Goal: Navigation & Orientation: Find specific page/section

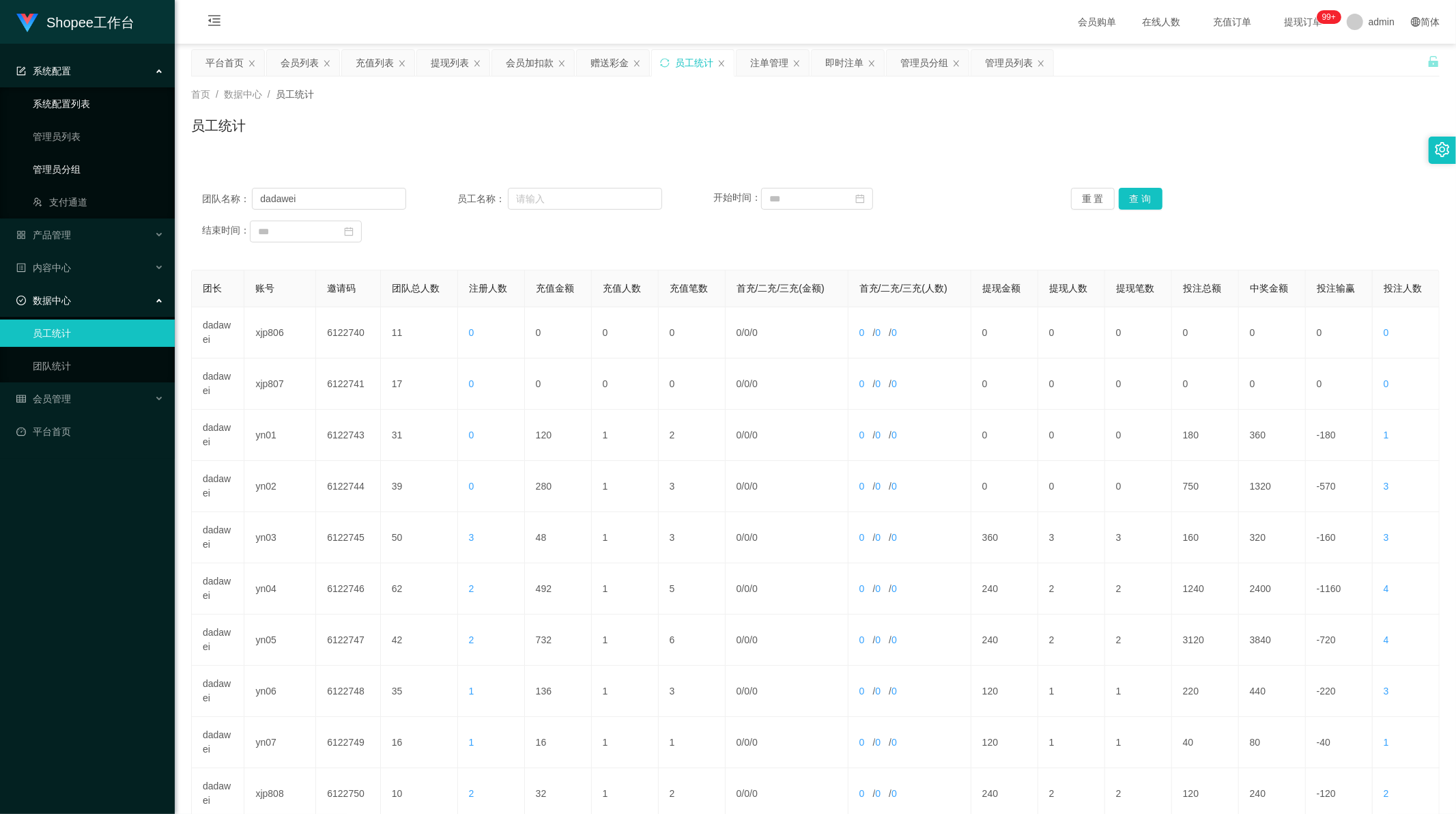
scroll to position [131, 0]
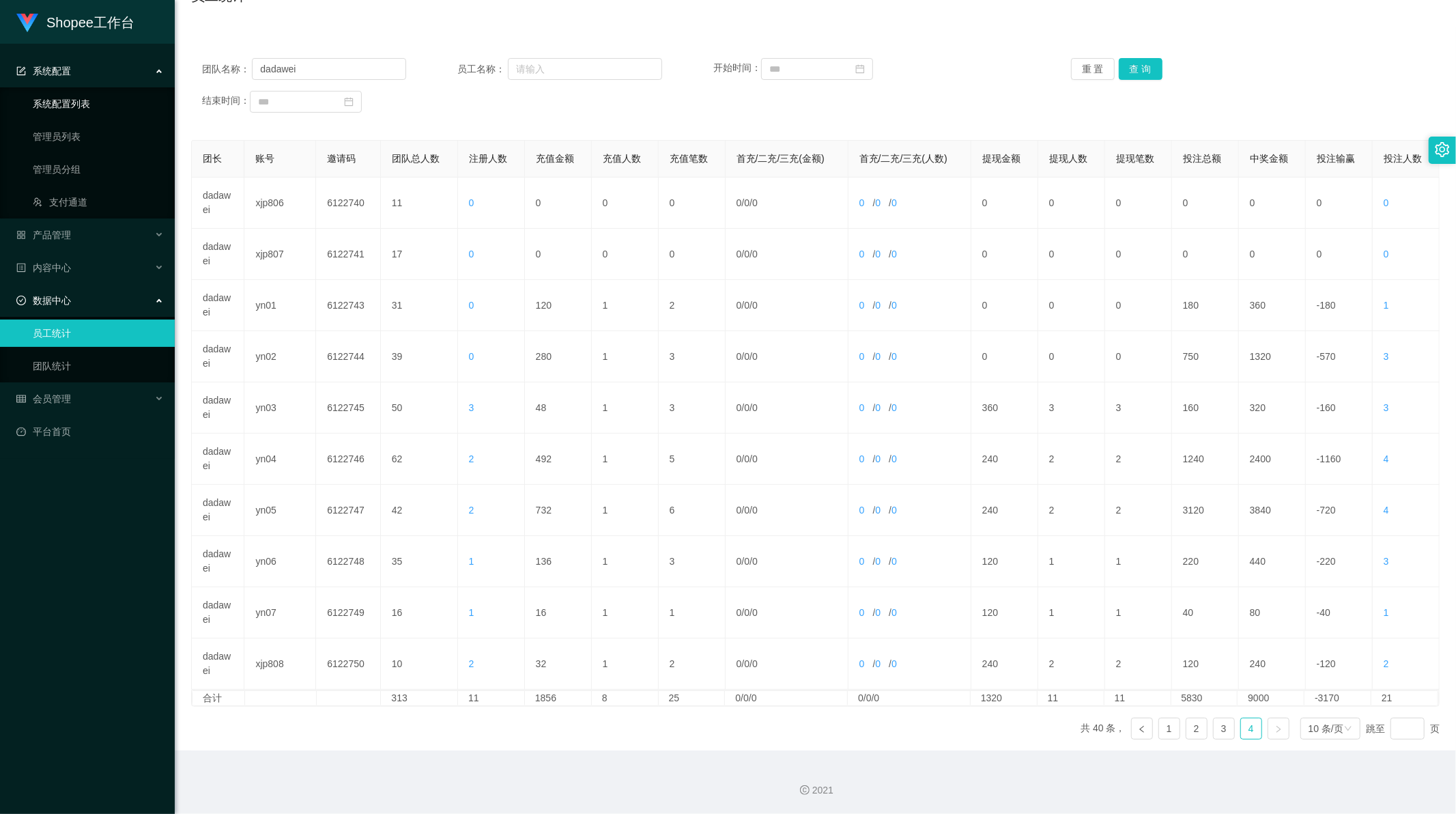
click at [64, 104] on link "系统配置列表" at bounding box center [98, 103] width 131 height 27
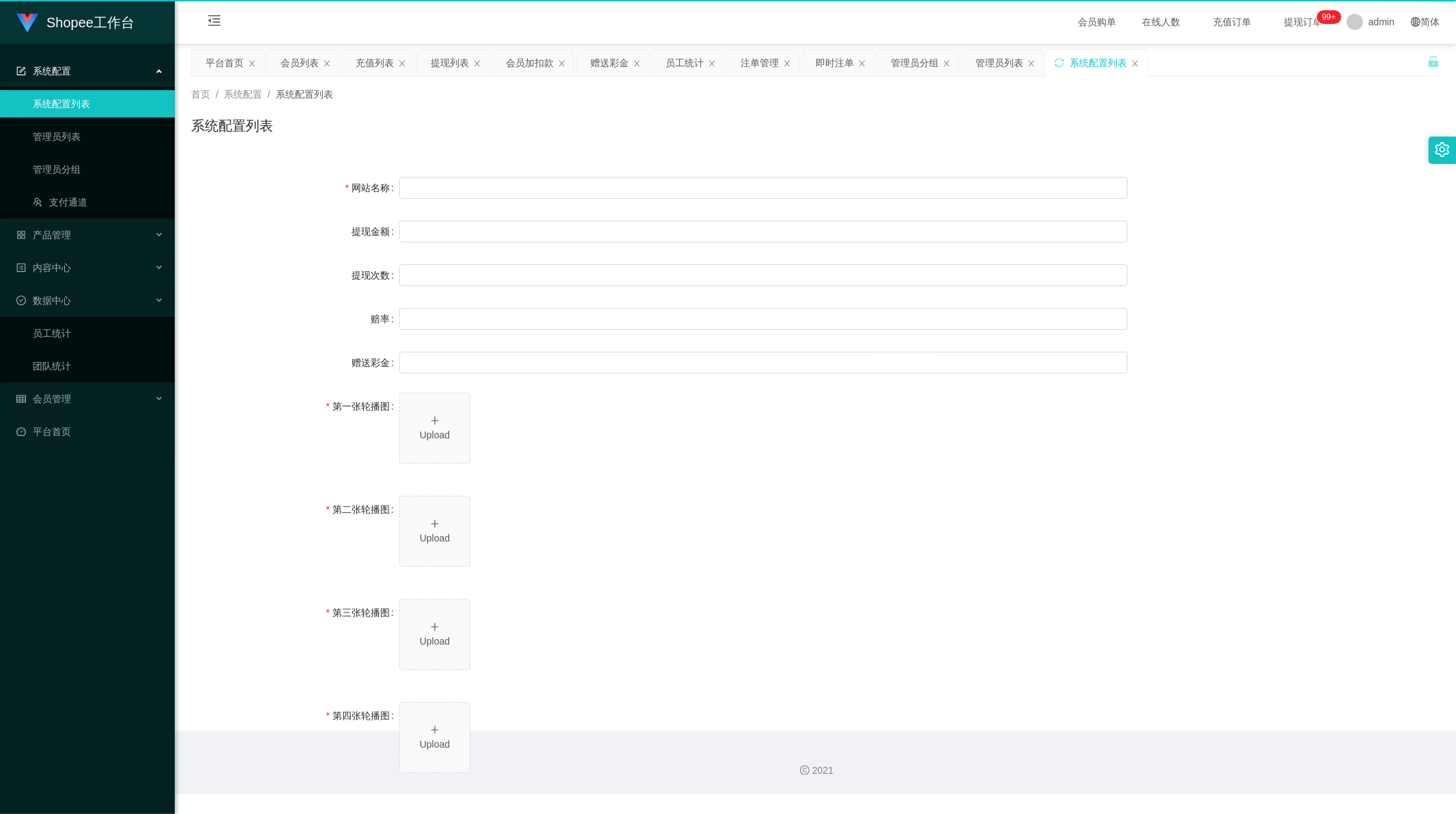
type input "Shopee工作台"
type input "10"
type input "1000000"
type input "100"
type input "0"
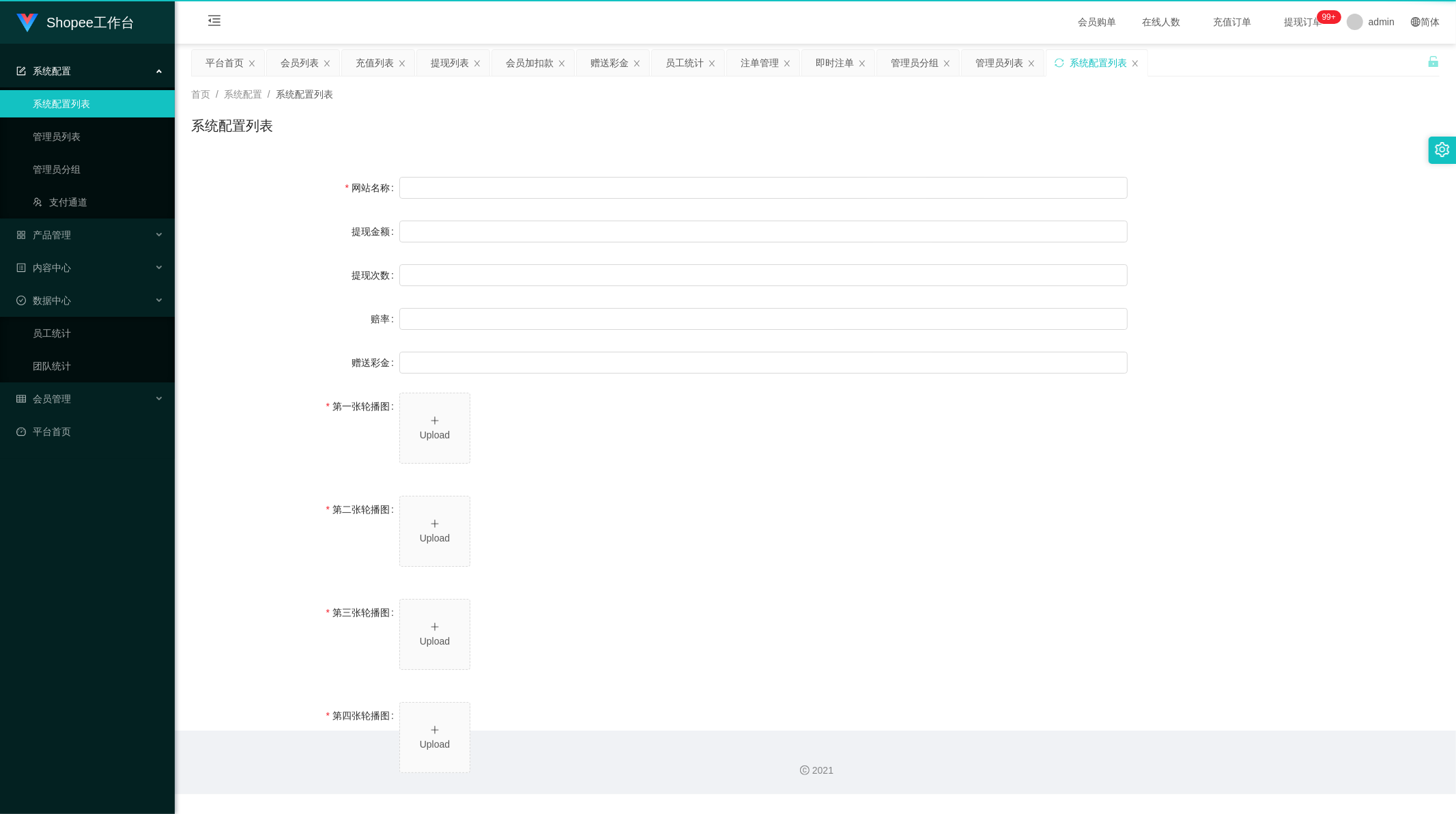
type input "[URL][DOMAIN_NAME]"
type input "平台工作台使用规则"
type input "为保障用户权益及平台运营秩序，请您严格遵守以下工作台使用规范："
type input "一、提现规则 最低提现限制：工作台账户积分满 10 积分后方可申请提现。"
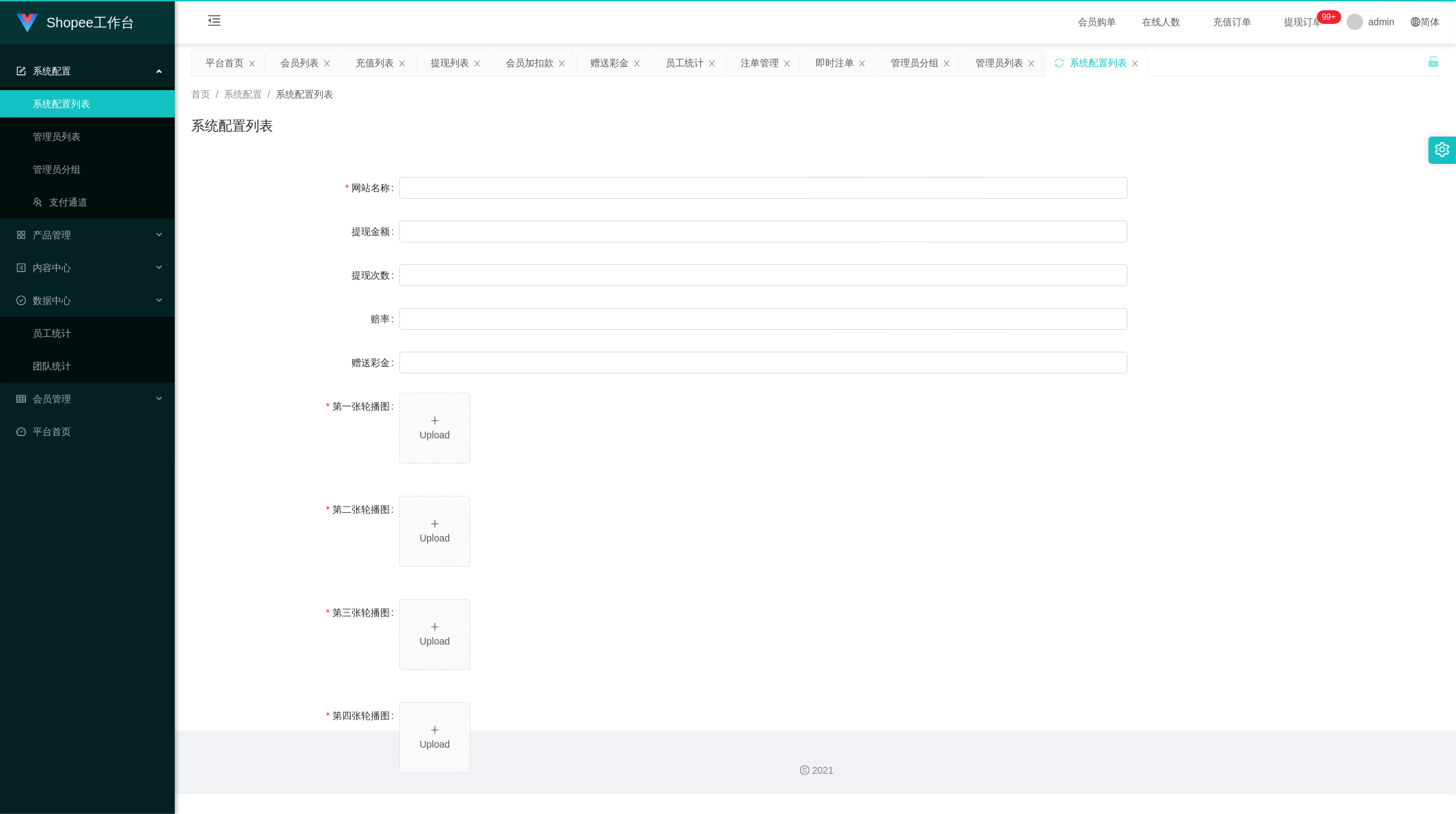
type input "二、积分管理 首次高额积分提醒：当工作台账户积分首次超过 20,000 积分时，系统将暂停自动提现。用户需联系平台活动经理进行手动审核及分笔提现。"
type input "三、任务接单规范 下单须知："
type input "所有任务需严格按照平台活动经理的指导流程进行操作。"
type input "严禁私下接单、绕过系统或通过非官方渠道接单（如通过个人账号、自行匹配等方式）。"
type input "·违规操作可能导致任务失败，并视情节冻结工作台账户或永久封禁账号。"
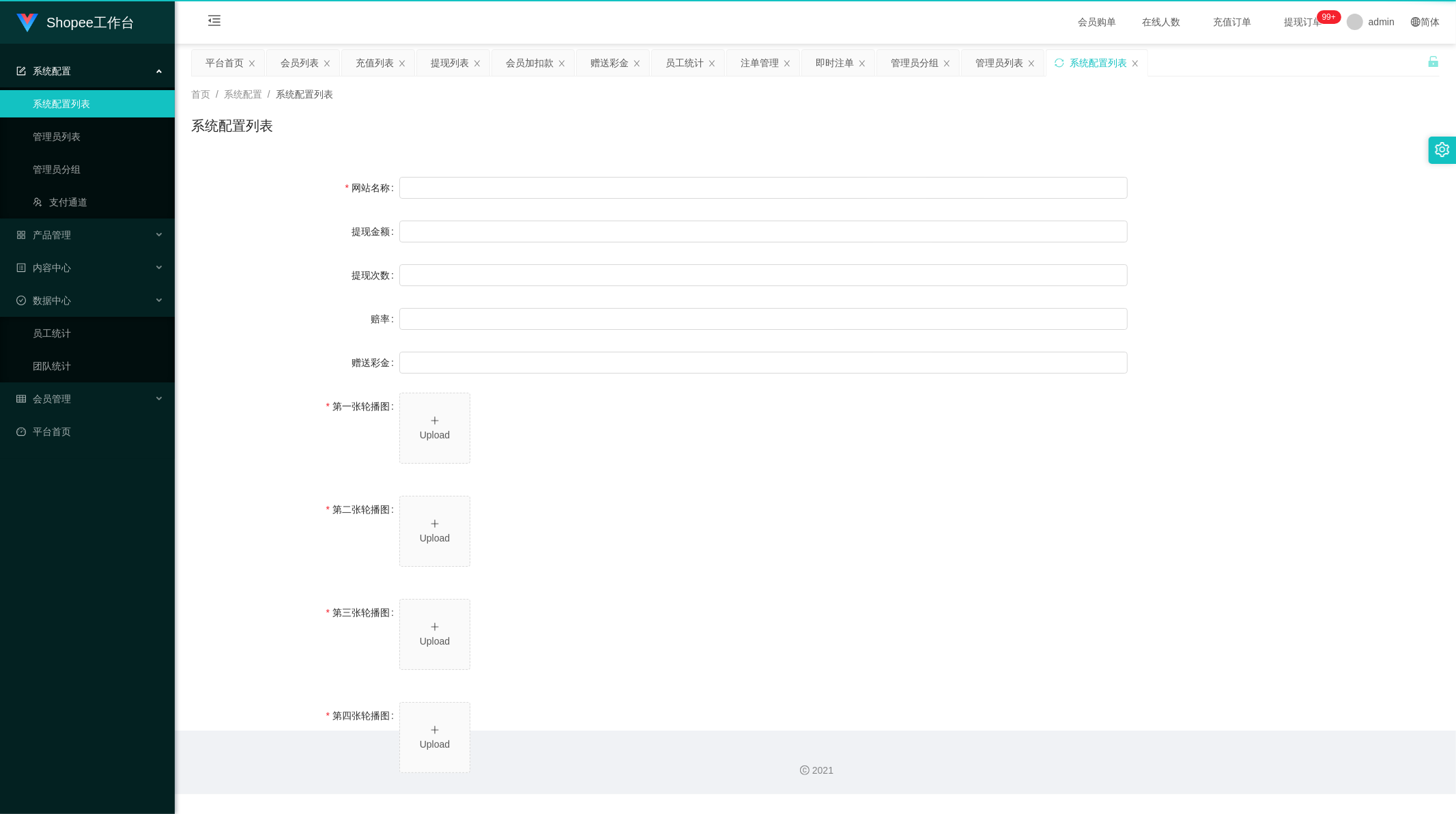
type input "系统任务对接要求："
type input "若未按指导流程操作或擅自修改操作步骤，系统将无法正确识别并分配任务，导致任务失败。"
type input "·因此类行为造成损失，平台将不予补偿，且有权限制或终止用户账号的工作权限。"
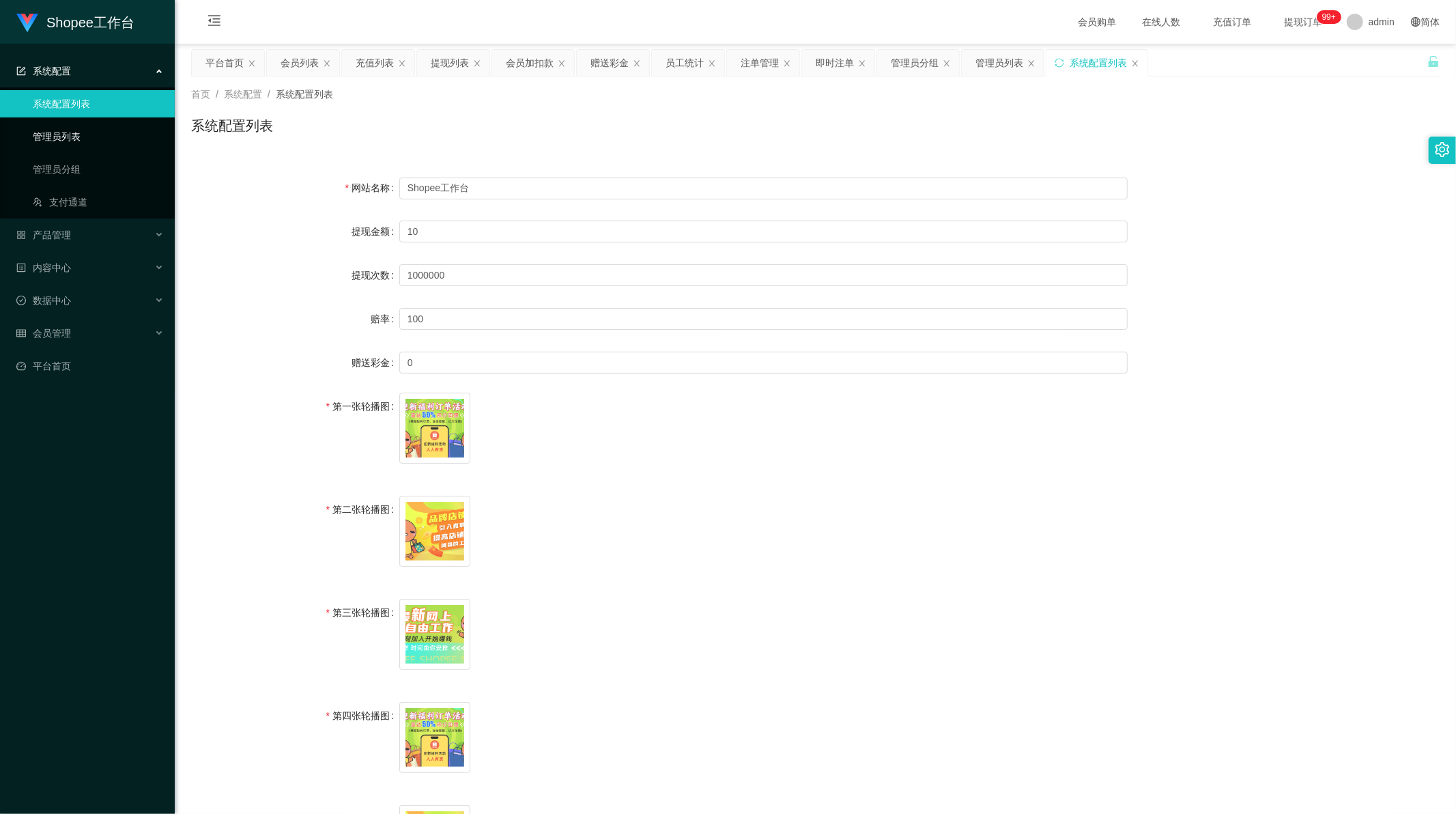
click at [66, 142] on link "管理员列表" at bounding box center [98, 136] width 131 height 27
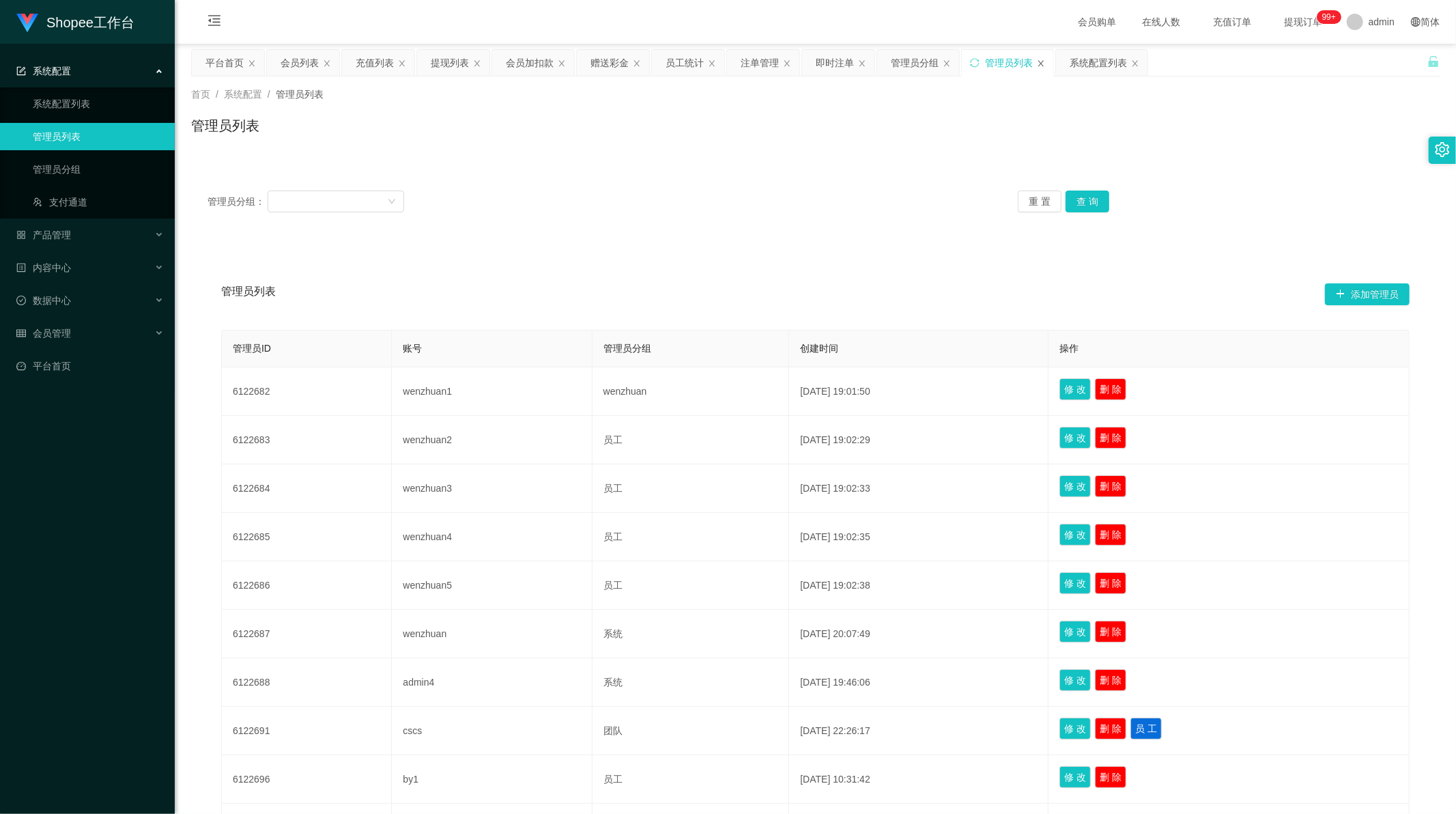
click at [1043, 63] on icon "图标: close" at bounding box center [1041, 64] width 8 height 8
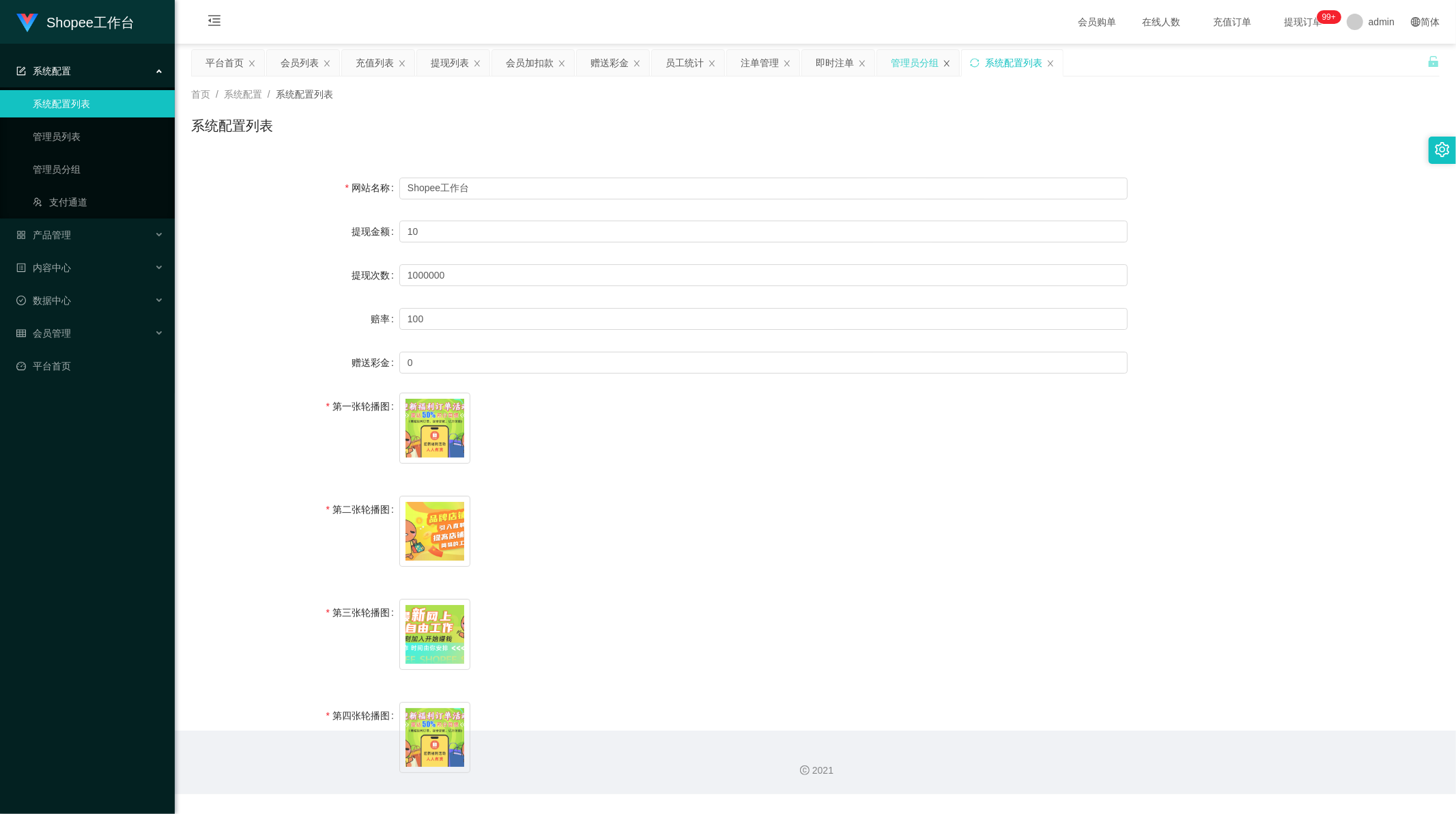
click at [951, 64] on icon "图标: close" at bounding box center [946, 64] width 8 height 8
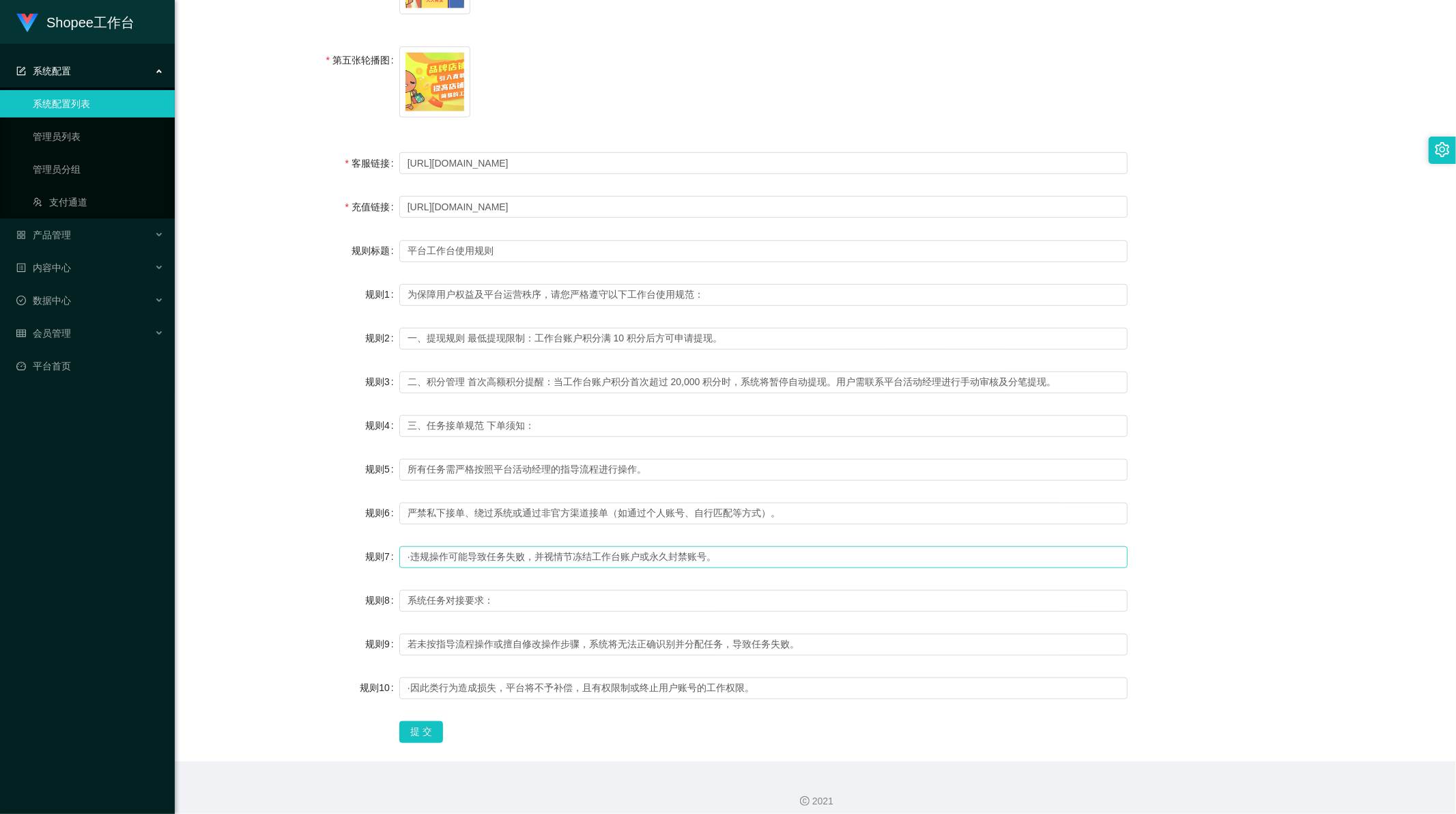
scroll to position [767, 0]
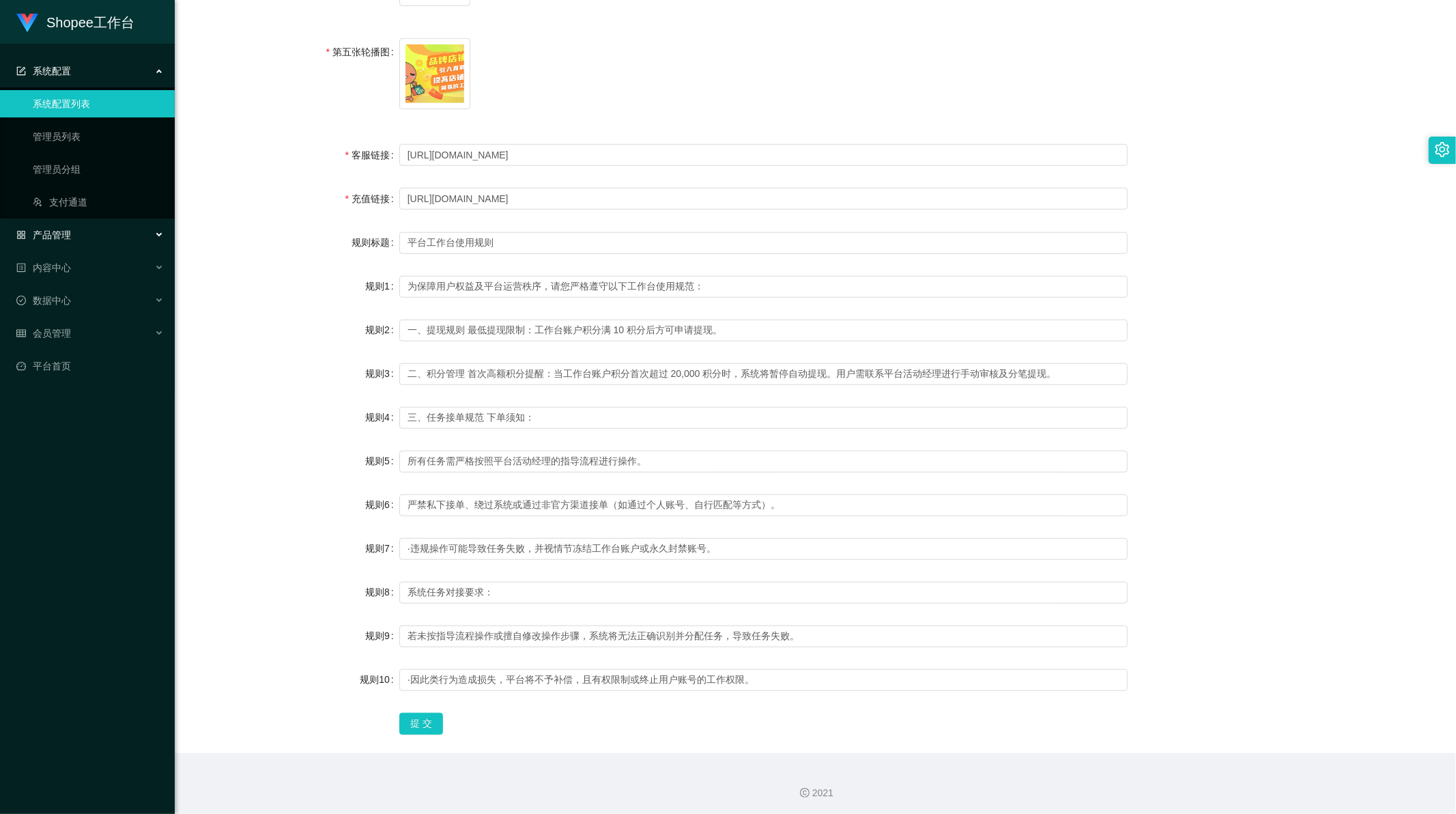
click at [74, 223] on div "产品管理" at bounding box center [87, 235] width 174 height 27
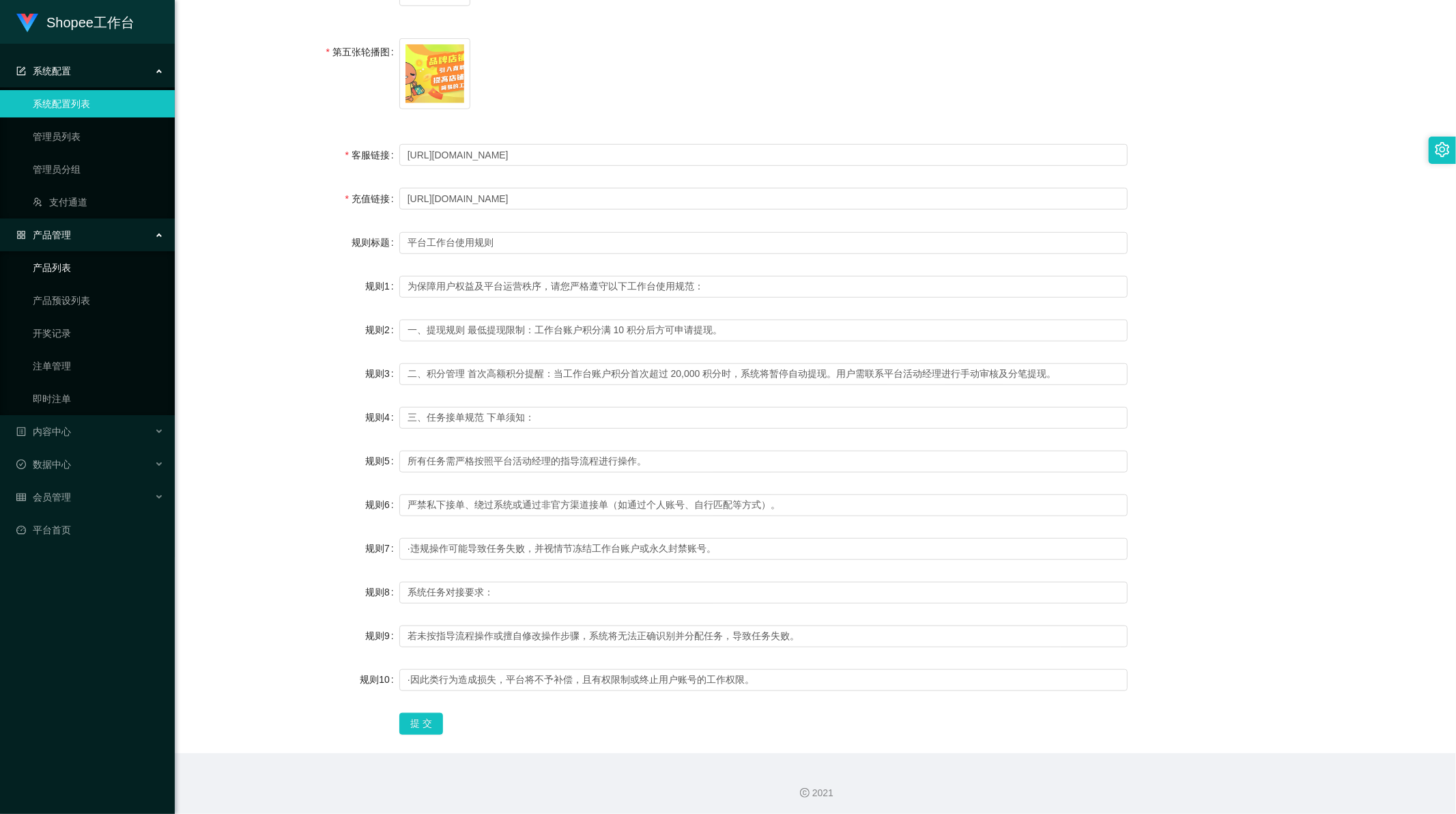
click at [74, 264] on link "产品列表" at bounding box center [98, 267] width 131 height 27
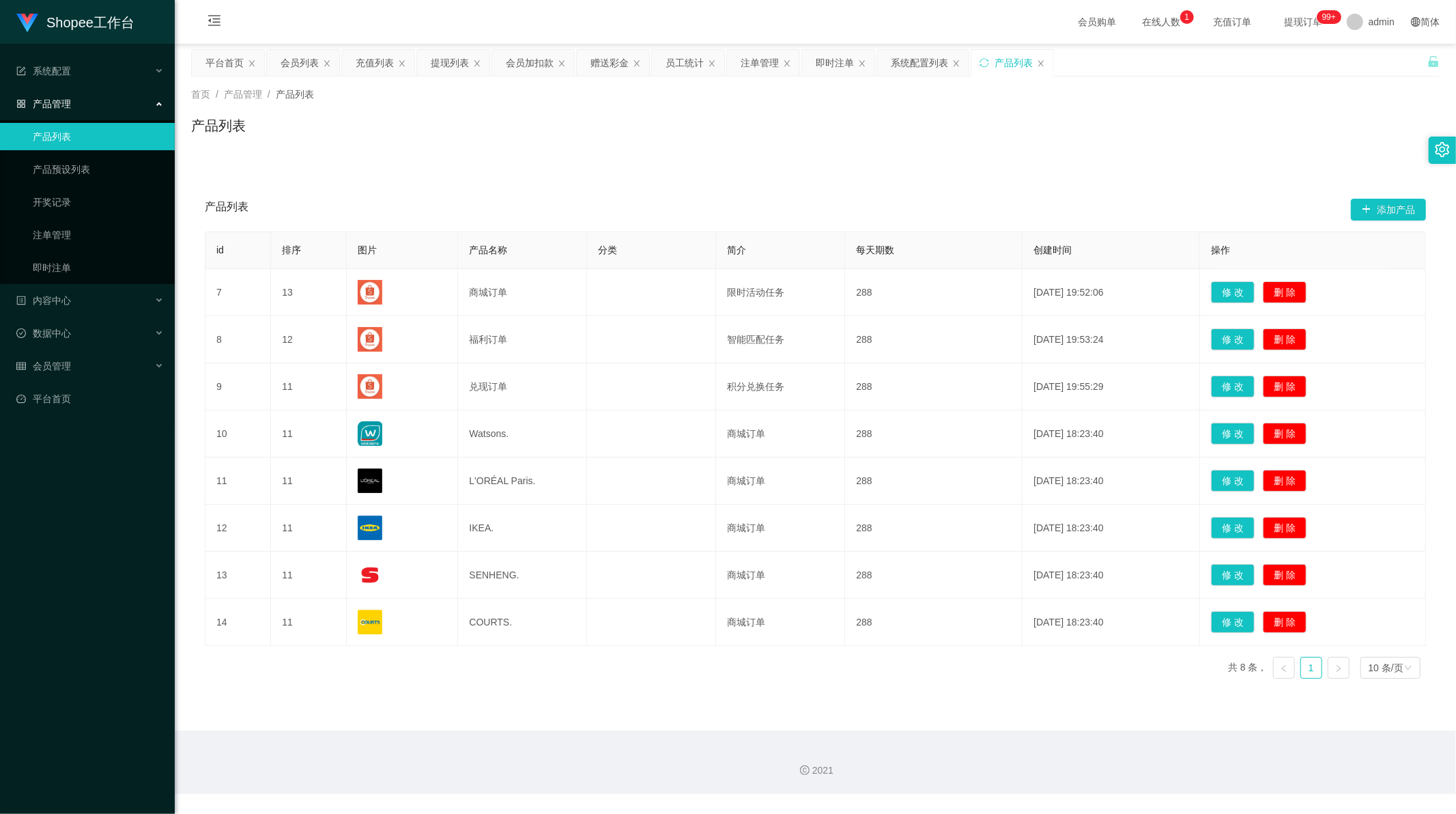
click at [1328, 669] on link at bounding box center [1338, 667] width 22 height 22
click at [1302, 672] on link "1" at bounding box center [1311, 667] width 20 height 20
click at [1282, 669] on link at bounding box center [1284, 667] width 22 height 22
click at [1316, 676] on ul "共 8 条， 1 10 条/页" at bounding box center [1327, 667] width 198 height 22
click at [92, 170] on link "产品预设列表" at bounding box center [98, 169] width 131 height 27
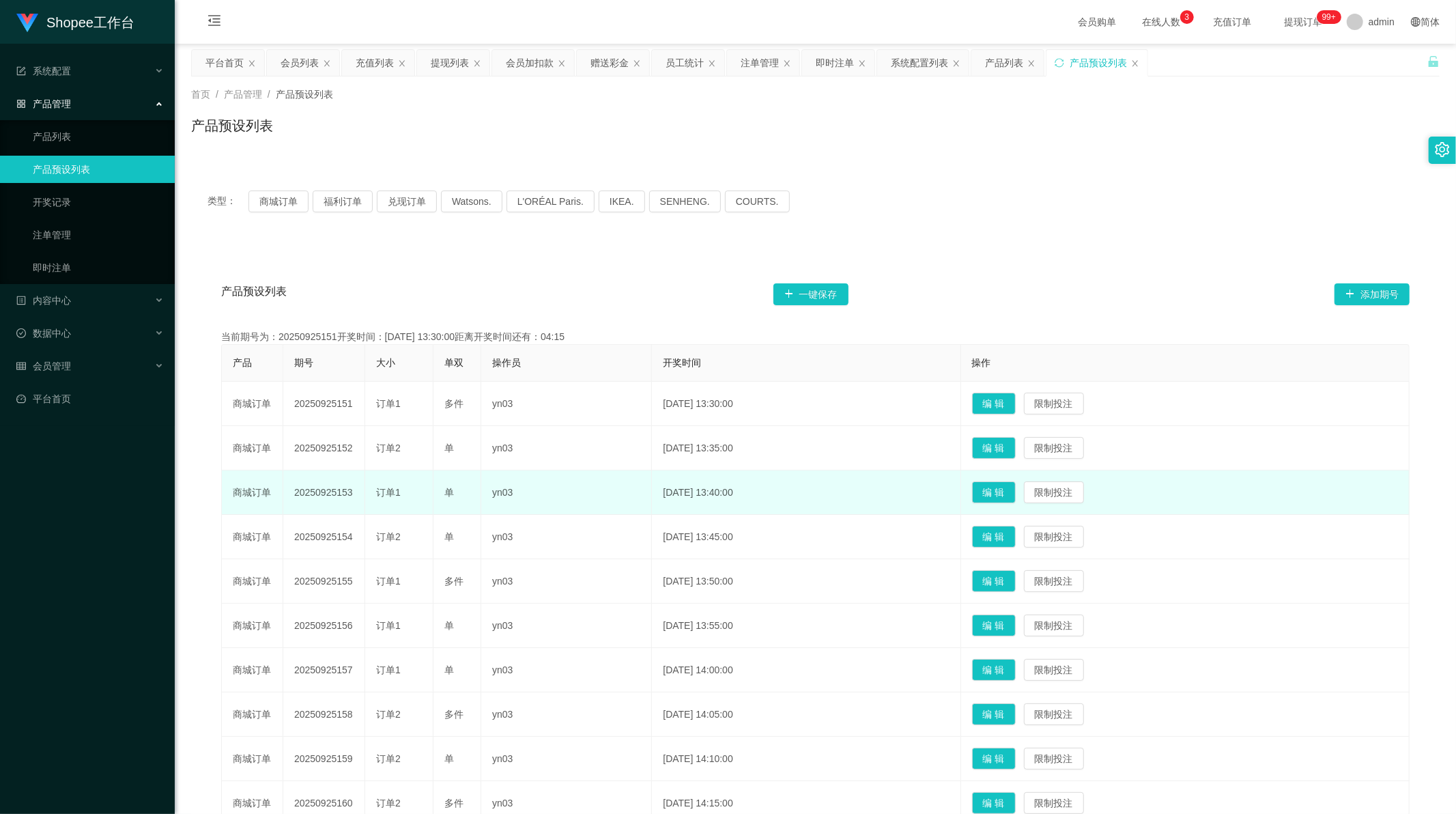
scroll to position [76, 0]
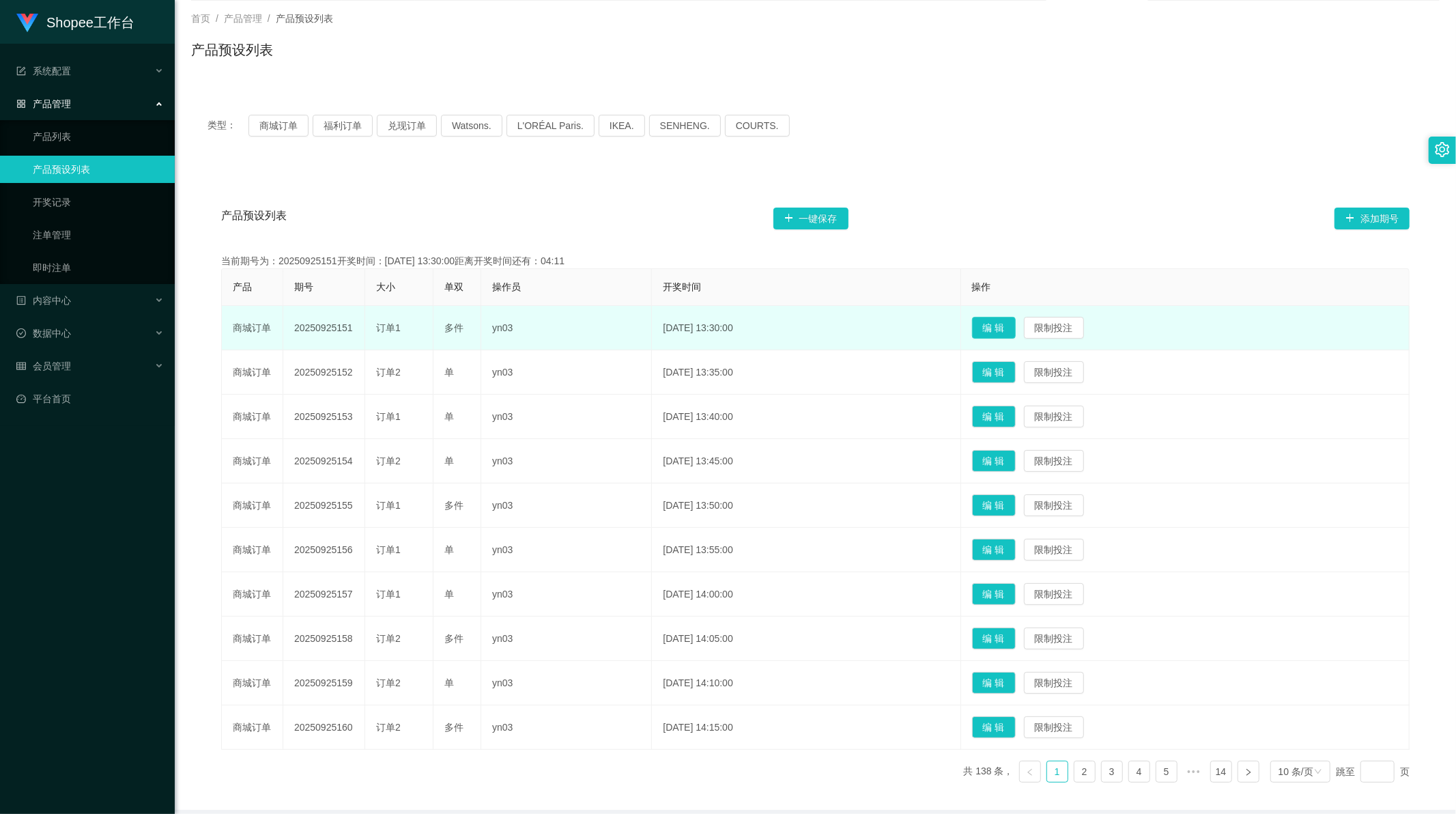
click at [1015, 330] on button "编 辑" at bounding box center [994, 327] width 44 height 22
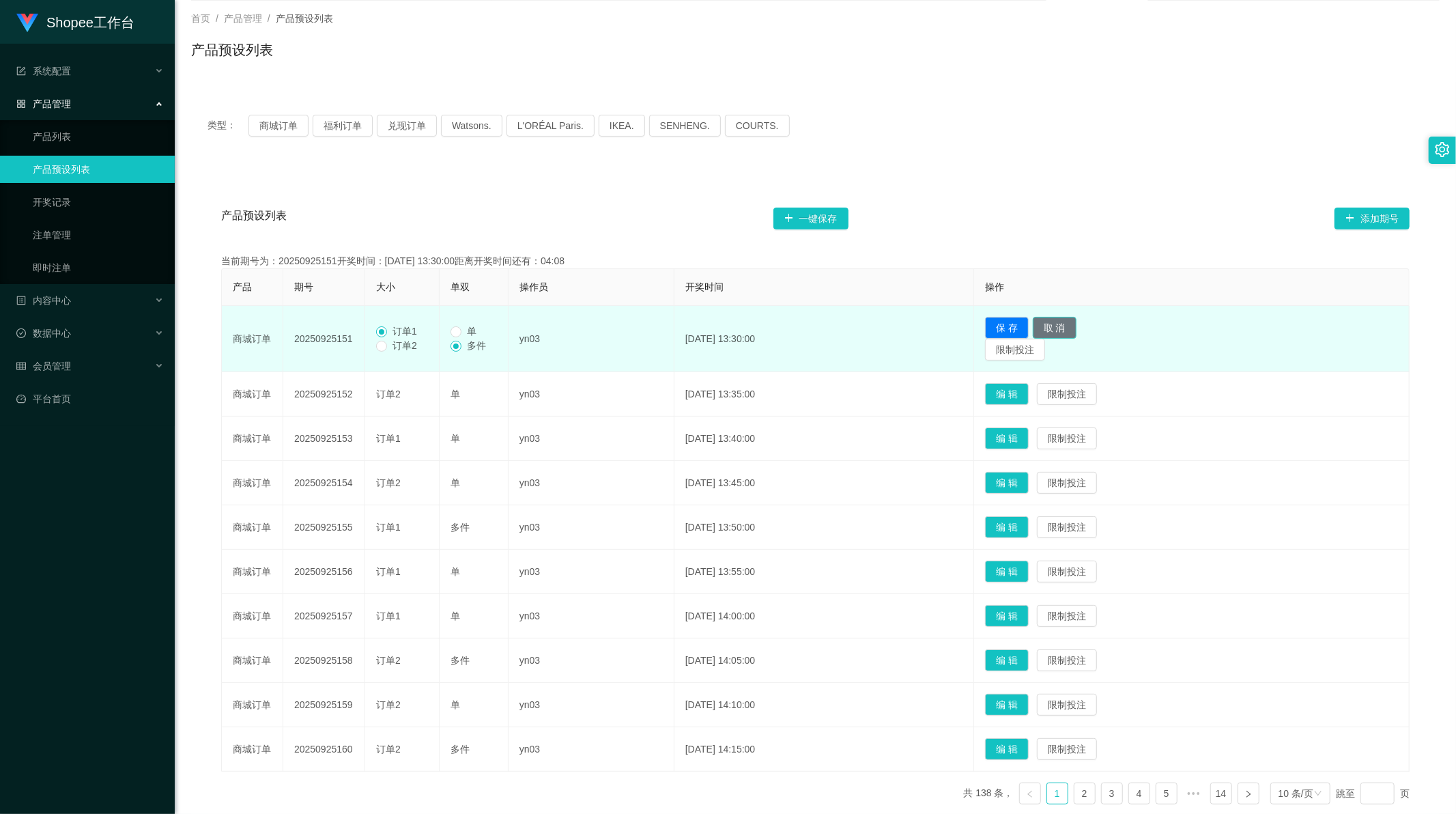
click at [1076, 326] on button "取 消" at bounding box center [1055, 327] width 44 height 22
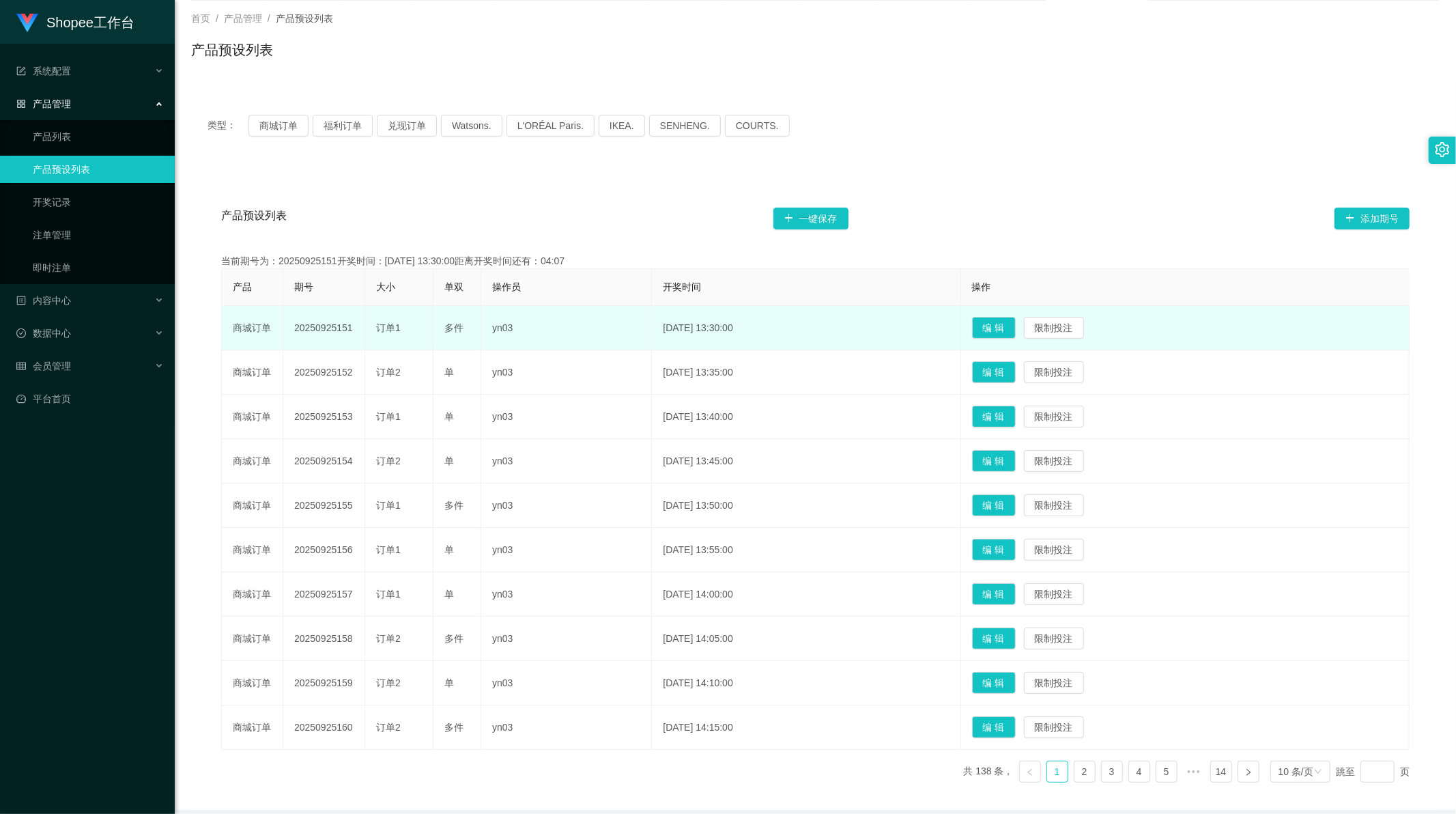
click at [1061, 205] on div "产品预设列表 一键保存 添加期号" at bounding box center [815, 219] width 1188 height 44
click at [285, 125] on button "商城订单" at bounding box center [278, 125] width 60 height 22
click at [332, 125] on button "福利订单" at bounding box center [343, 125] width 60 height 22
click at [410, 124] on button "兑现订单" at bounding box center [407, 125] width 60 height 22
click at [469, 124] on button "Watsons." at bounding box center [472, 125] width 61 height 22
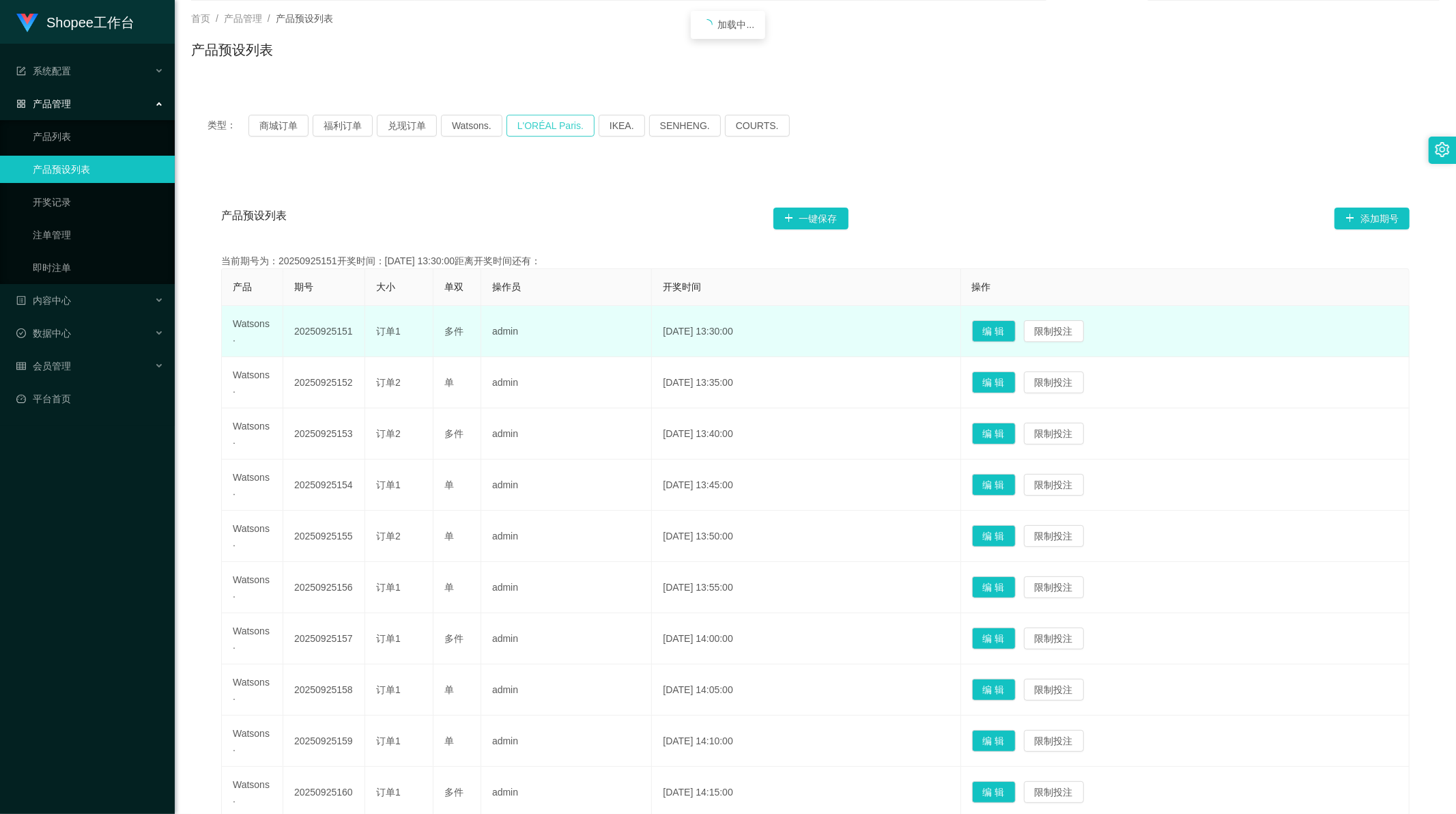
click at [554, 124] on button "L'ORÉAL Paris." at bounding box center [551, 125] width 88 height 22
drag, startPoint x: 599, startPoint y: 124, endPoint x: 609, endPoint y: 126, distance: 10.2
click at [600, 124] on button "IKEA." at bounding box center [622, 125] width 46 height 22
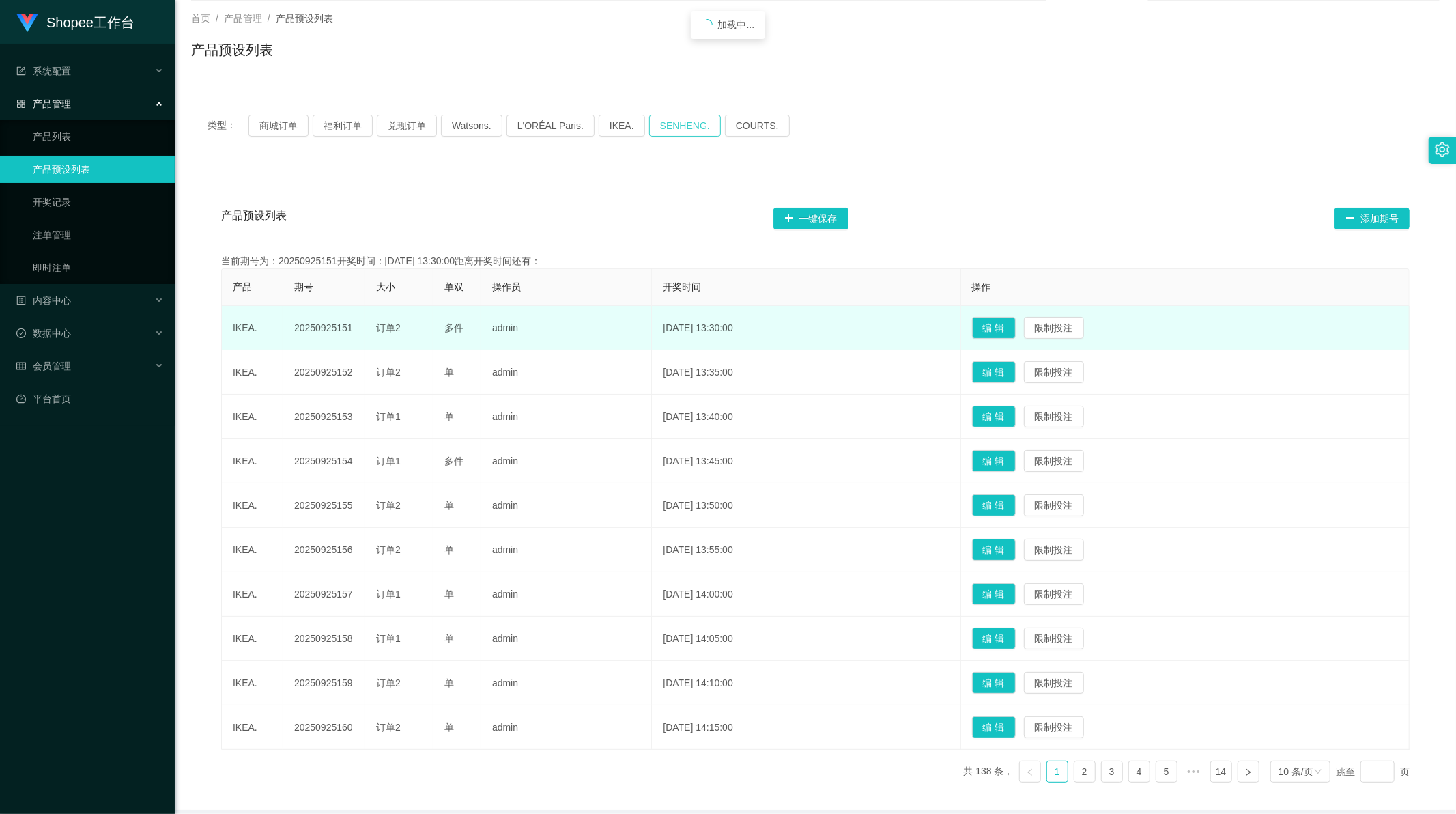
click at [665, 123] on button "SENHENG." at bounding box center [685, 125] width 72 height 22
click at [758, 114] on button "COURTS." at bounding box center [757, 125] width 65 height 22
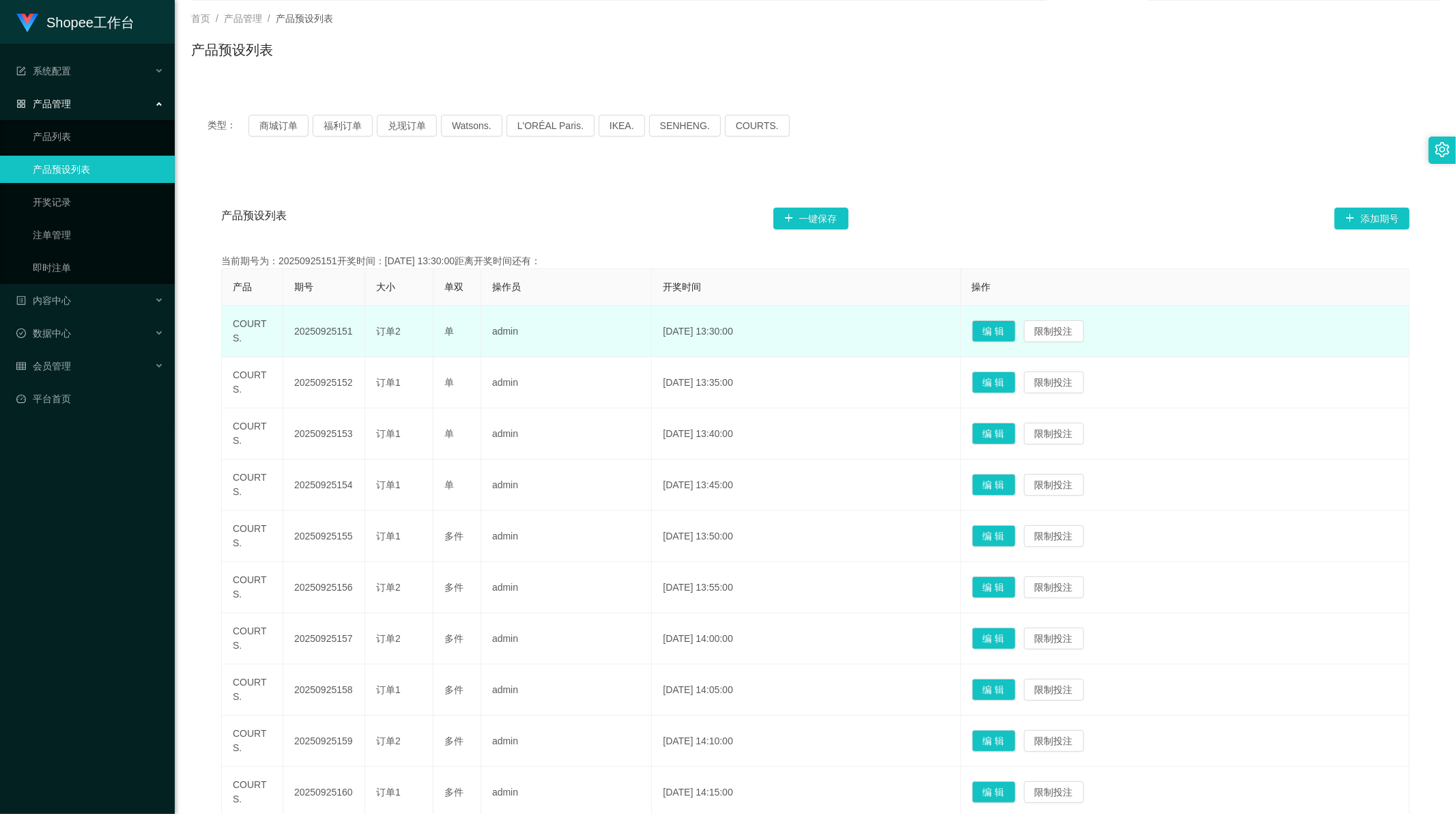
click at [878, 134] on div "类型： 商城订单 福利订单 兑现订单 Watsons. L'ORÉAL Paris. IKEA. [GEOGRAPHIC_DATA]. COURTS." at bounding box center [815, 125] width 1216 height 22
click at [60, 206] on link "开奖记录" at bounding box center [98, 202] width 131 height 27
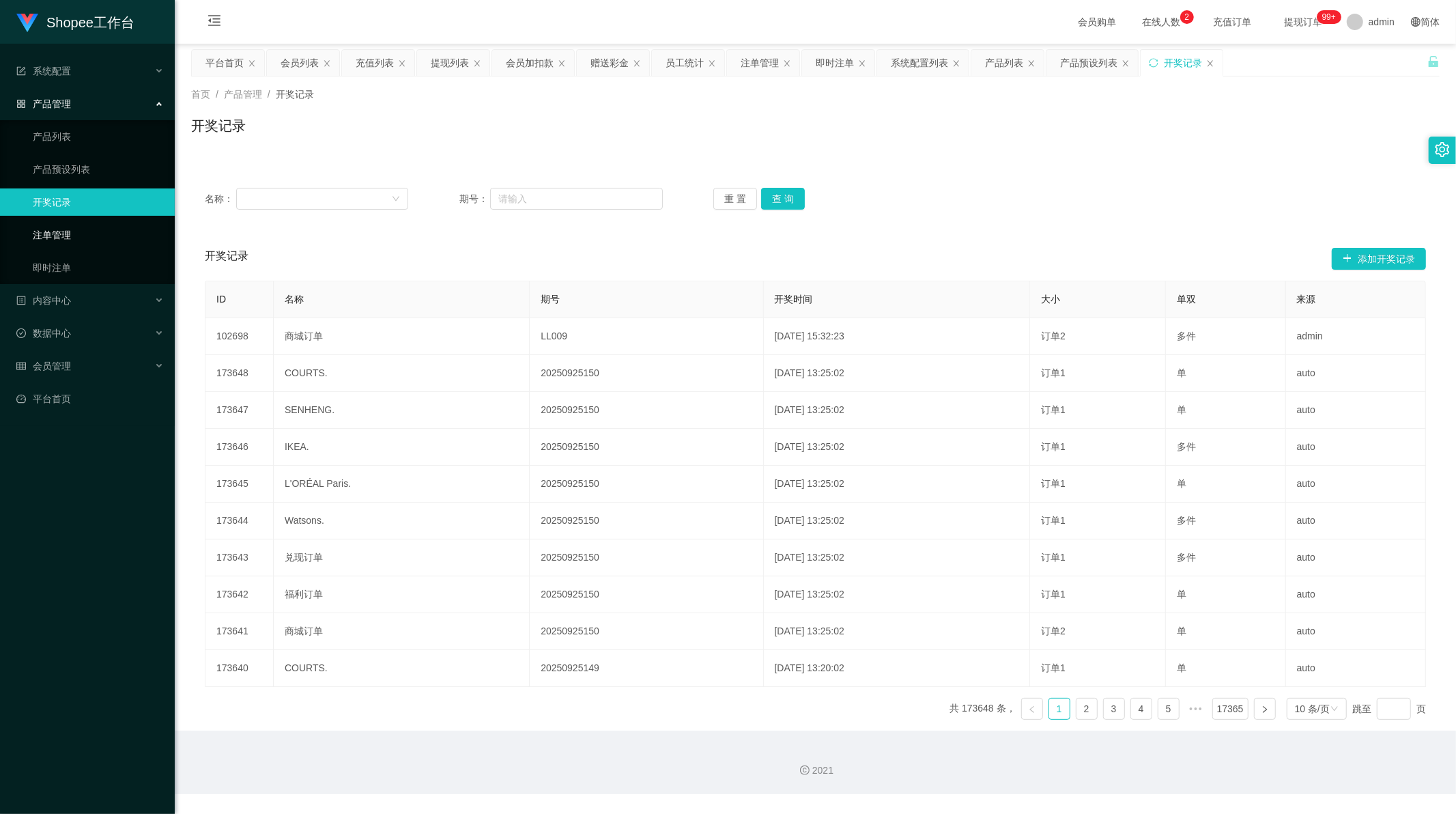
click at [70, 232] on link "注单管理" at bounding box center [98, 235] width 131 height 27
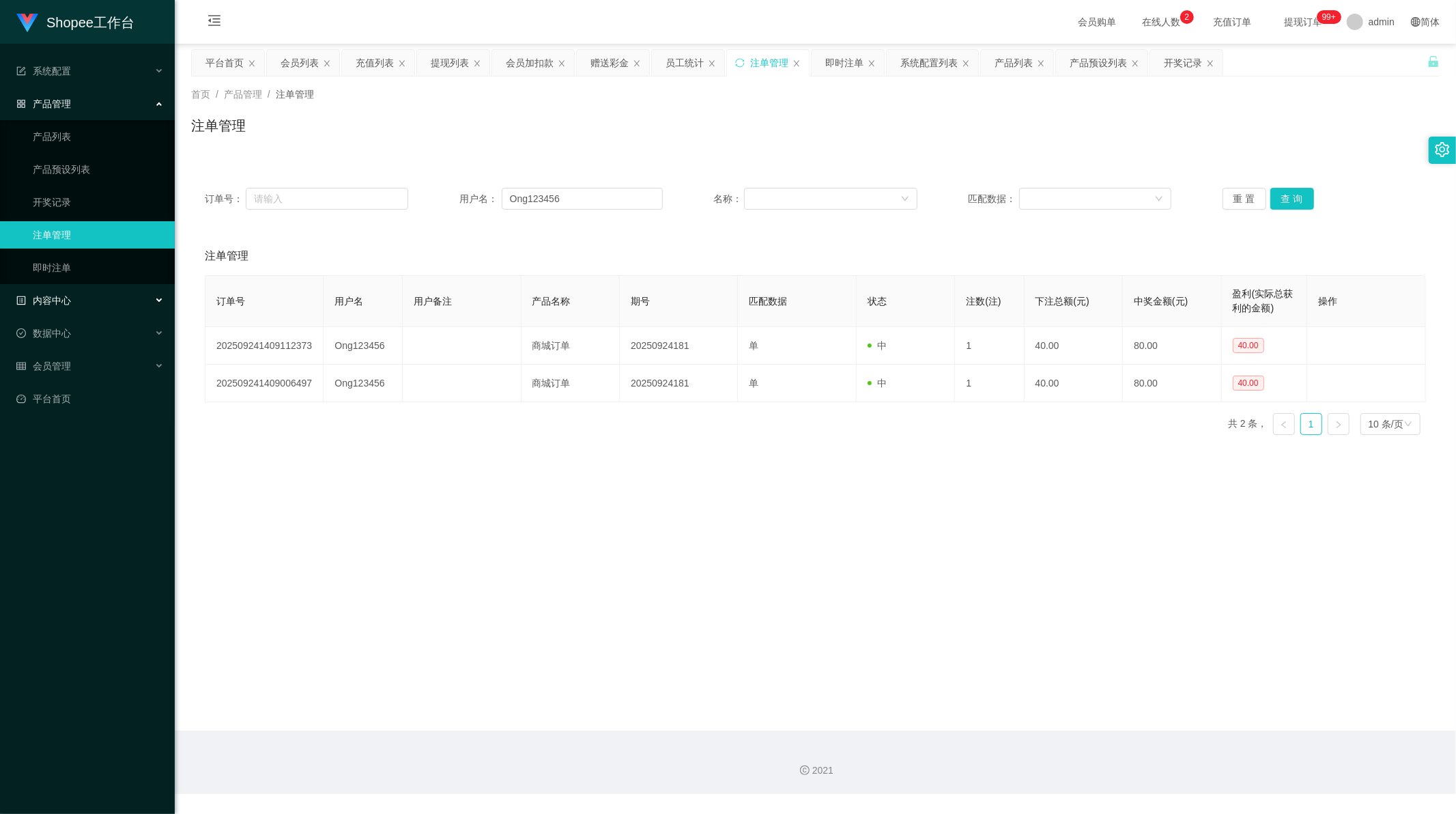
click at [78, 306] on div "内容中心" at bounding box center [87, 300] width 174 height 27
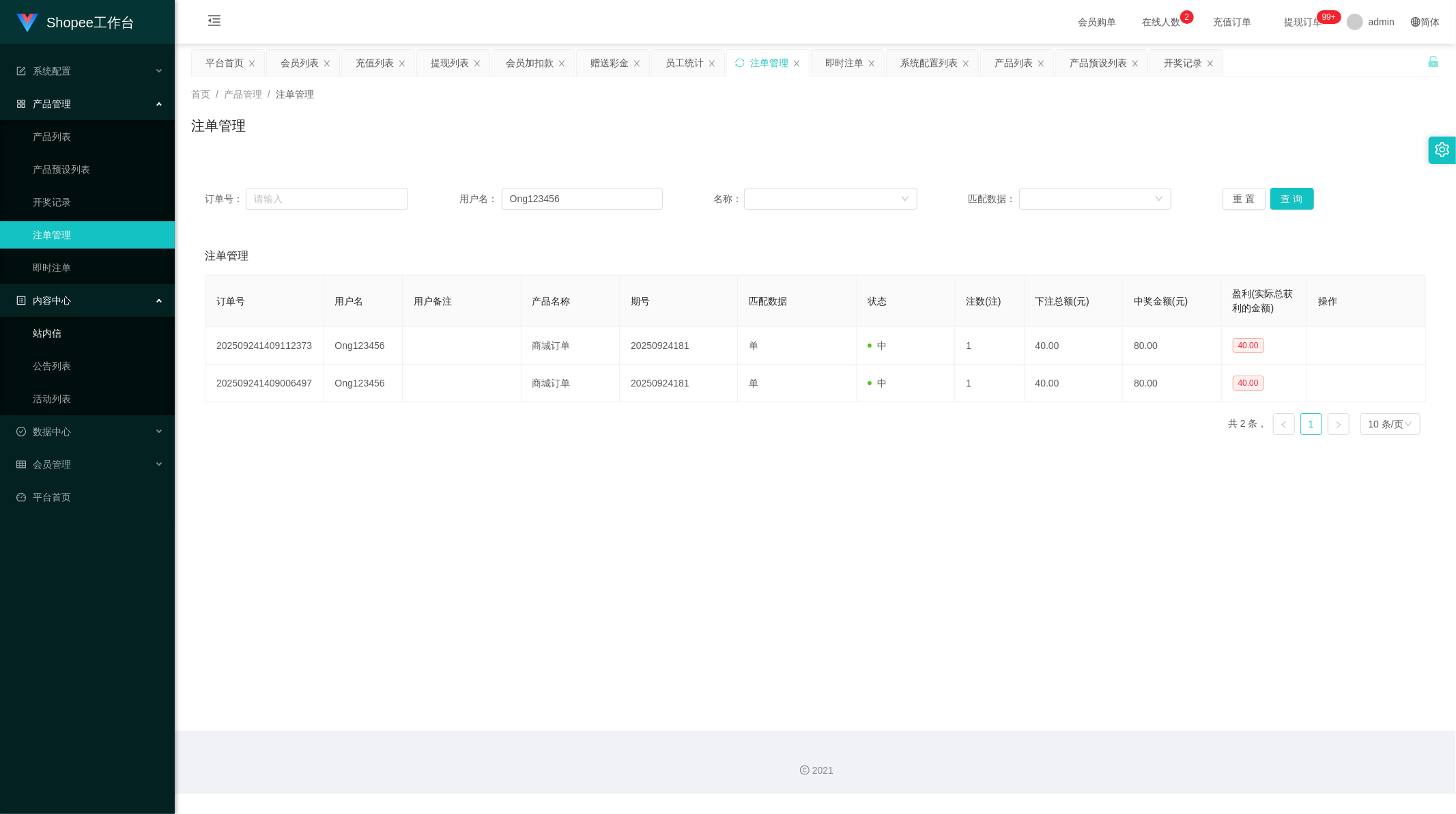
click at [73, 333] on link "站内信" at bounding box center [98, 333] width 131 height 27
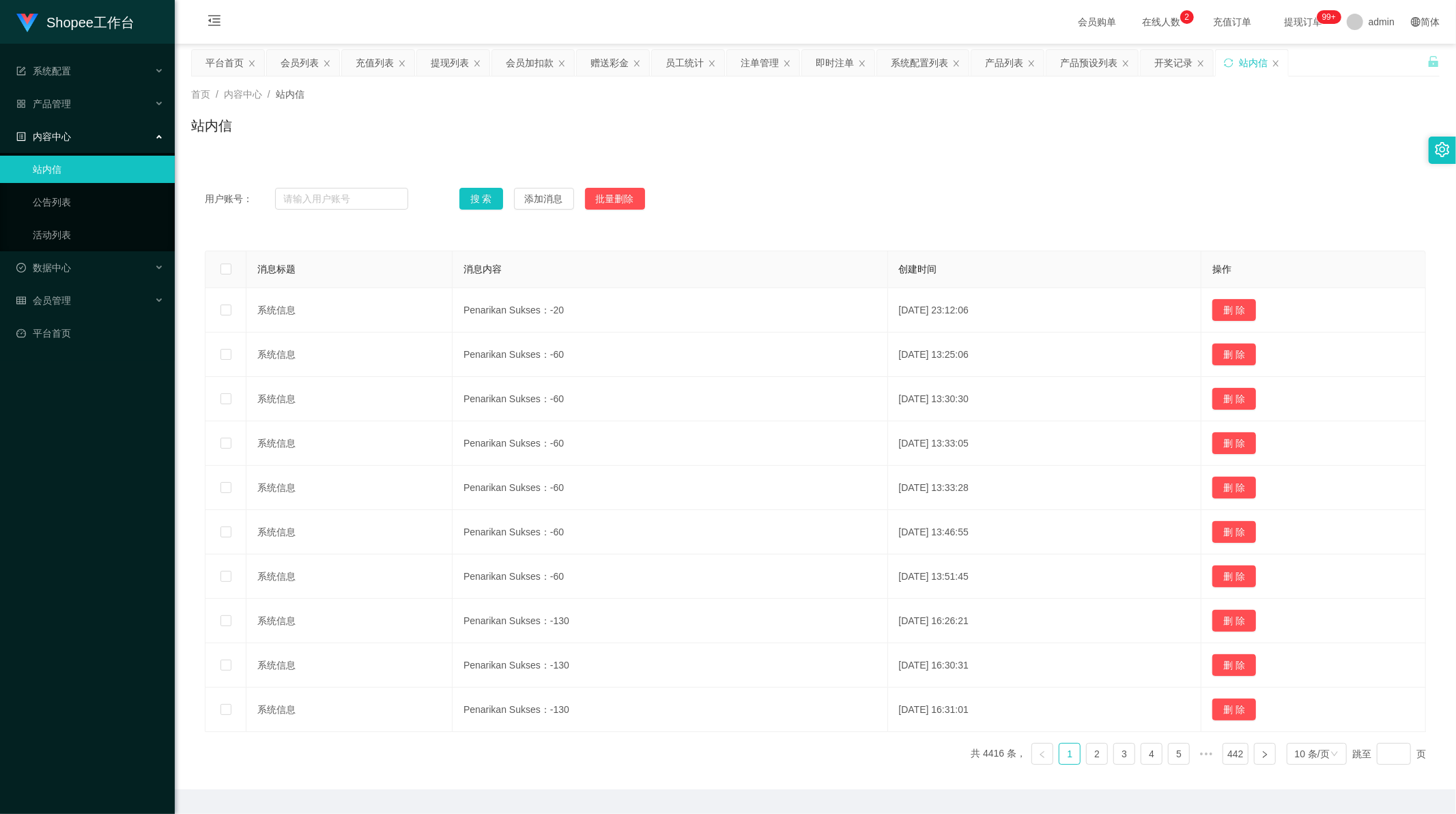
click at [47, 181] on link "站内信" at bounding box center [98, 169] width 131 height 27
click at [50, 197] on link "公告列表" at bounding box center [98, 202] width 131 height 27
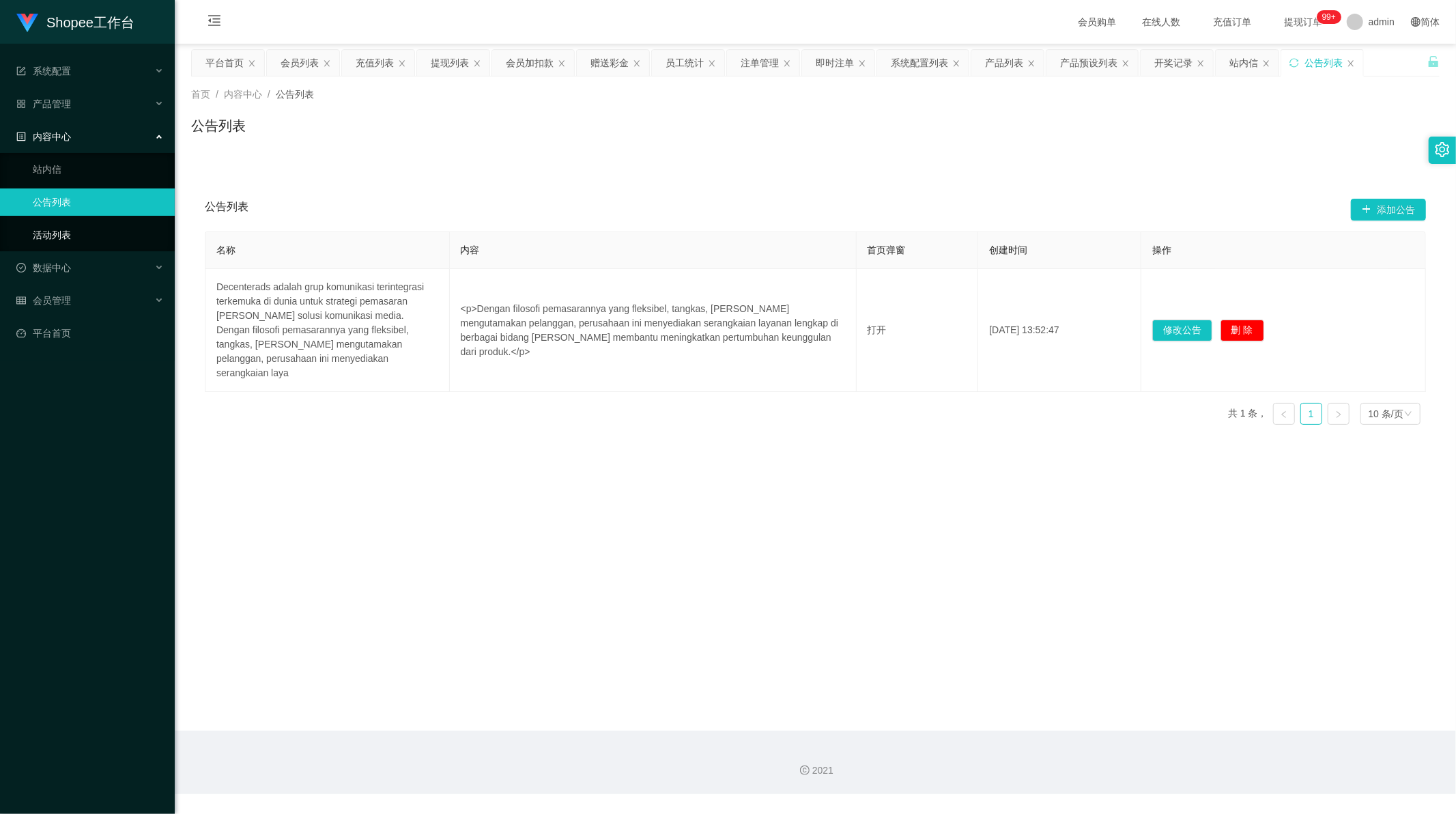
click at [65, 232] on link "活动列表" at bounding box center [98, 235] width 131 height 27
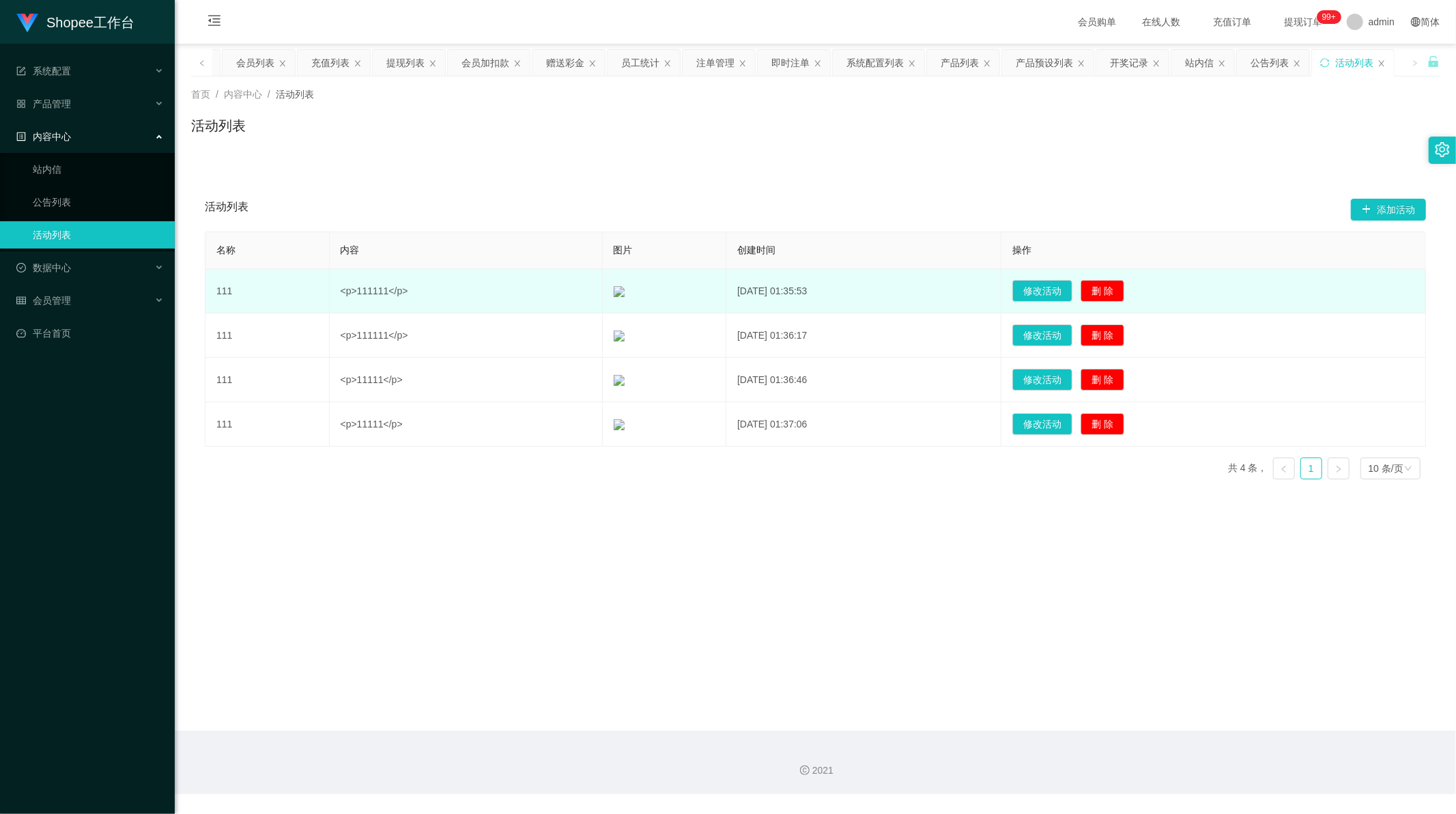
click at [382, 297] on td "<p>111111</p>" at bounding box center [466, 291] width 273 height 45
click at [620, 290] on td at bounding box center [664, 291] width 124 height 45
click at [614, 290] on img at bounding box center [619, 292] width 11 height 11
click at [1048, 288] on button "修改活动" at bounding box center [1042, 290] width 60 height 22
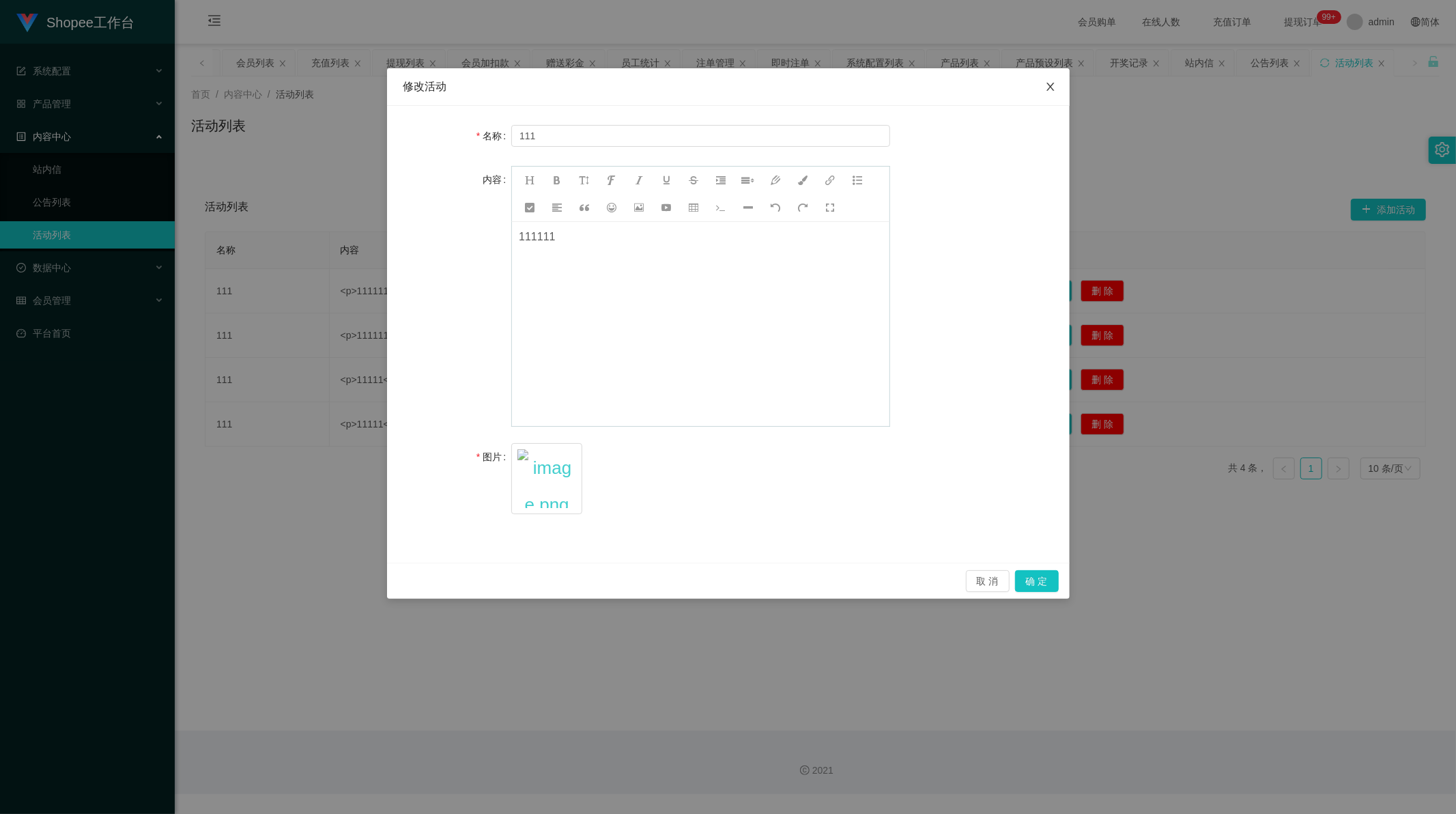
click at [1055, 82] on span "Close" at bounding box center [1050, 87] width 38 height 38
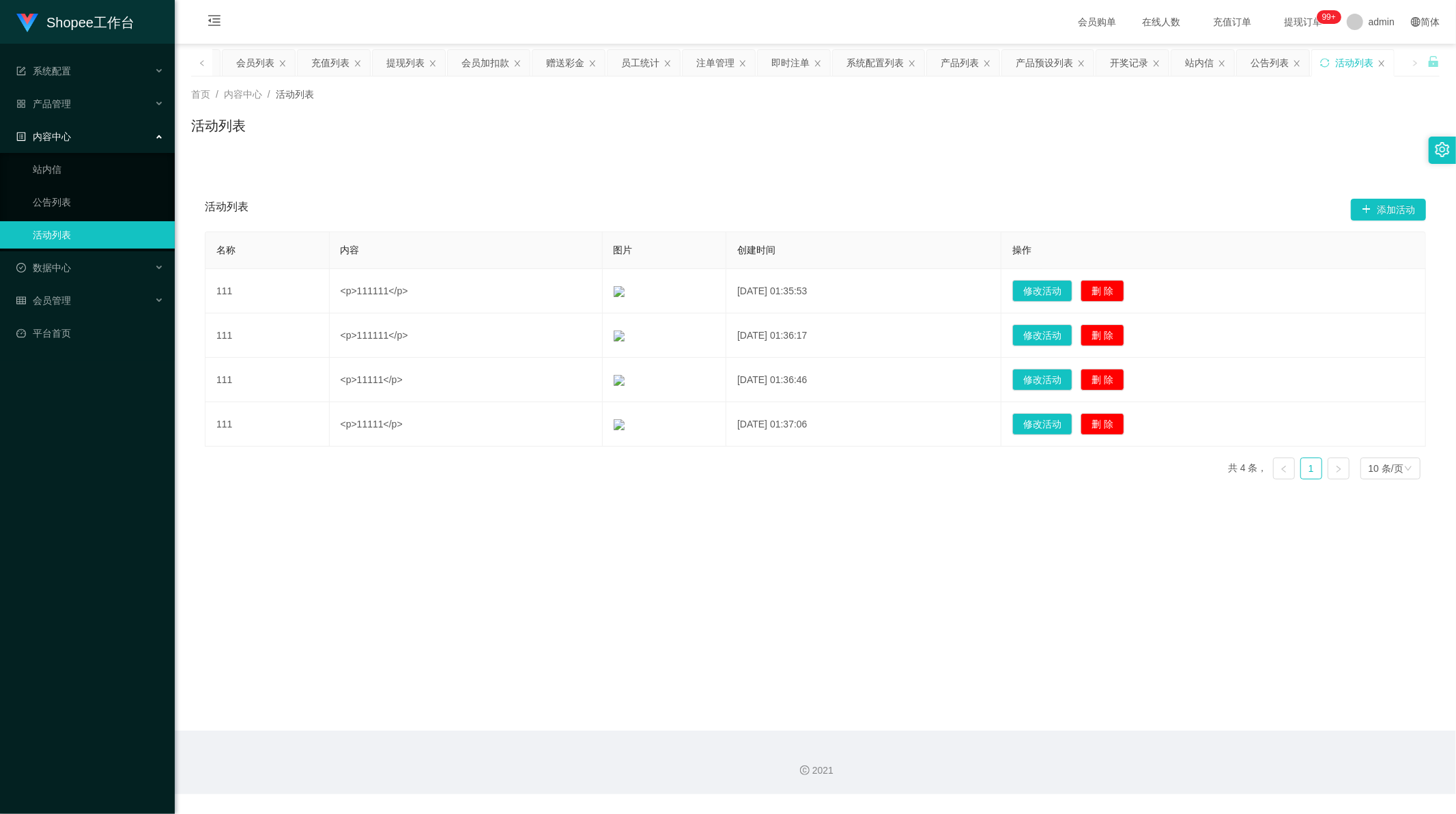
click at [297, 541] on main "关闭左侧 关闭右侧 关闭其它 刷新页面 平台首页 会员列表 充值列表 提现列表 会员加扣款 赠送彩金 员工统计 注单管理 即时注单 系统配置列表 产品列表 产…" at bounding box center [815, 387] width 1281 height 687
click at [52, 274] on div "数据中心" at bounding box center [87, 267] width 174 height 27
click at [60, 374] on div "会员管理" at bounding box center [87, 366] width 174 height 27
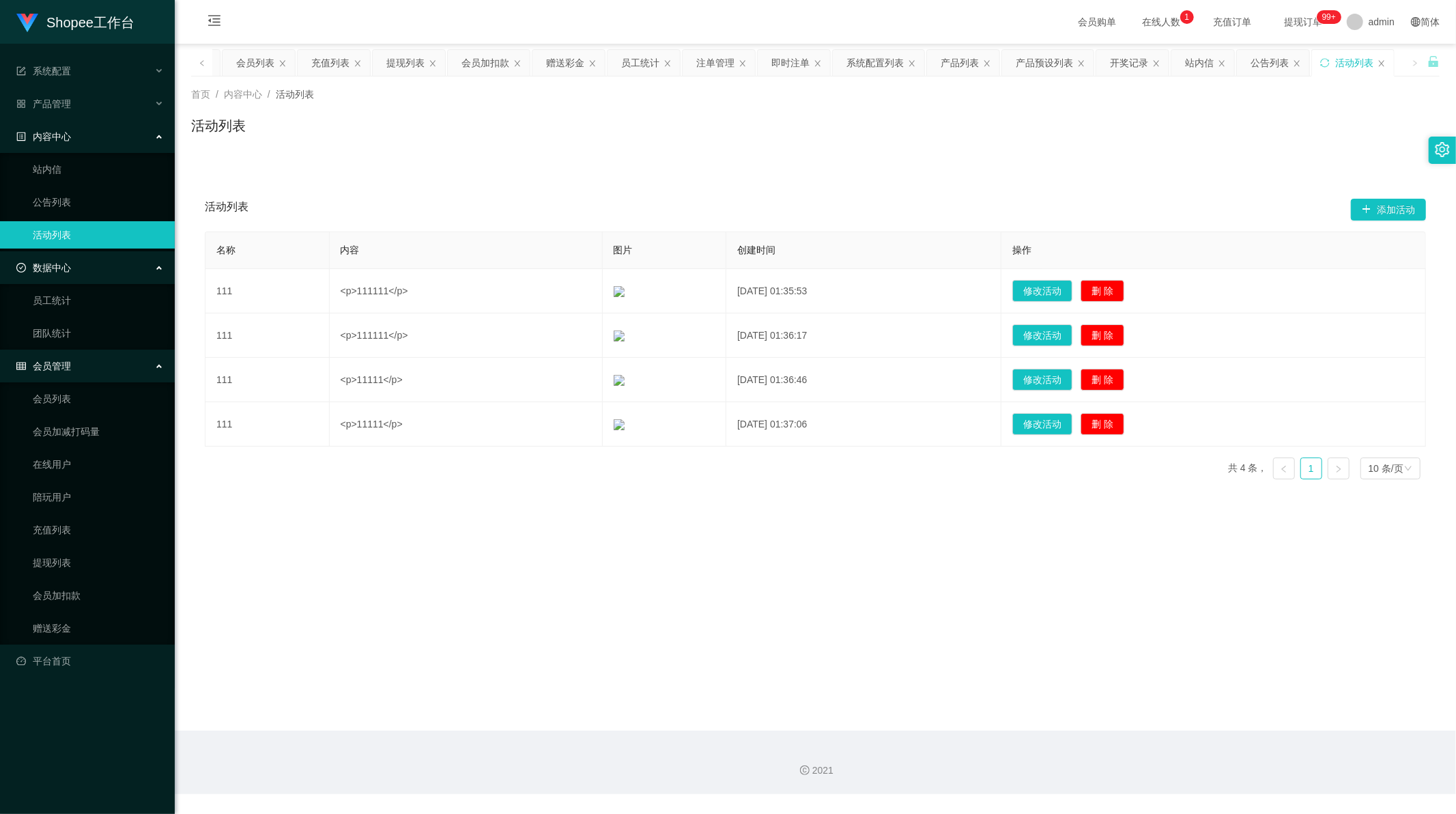
click at [36, 360] on span "会员管理" at bounding box center [43, 366] width 54 height 11
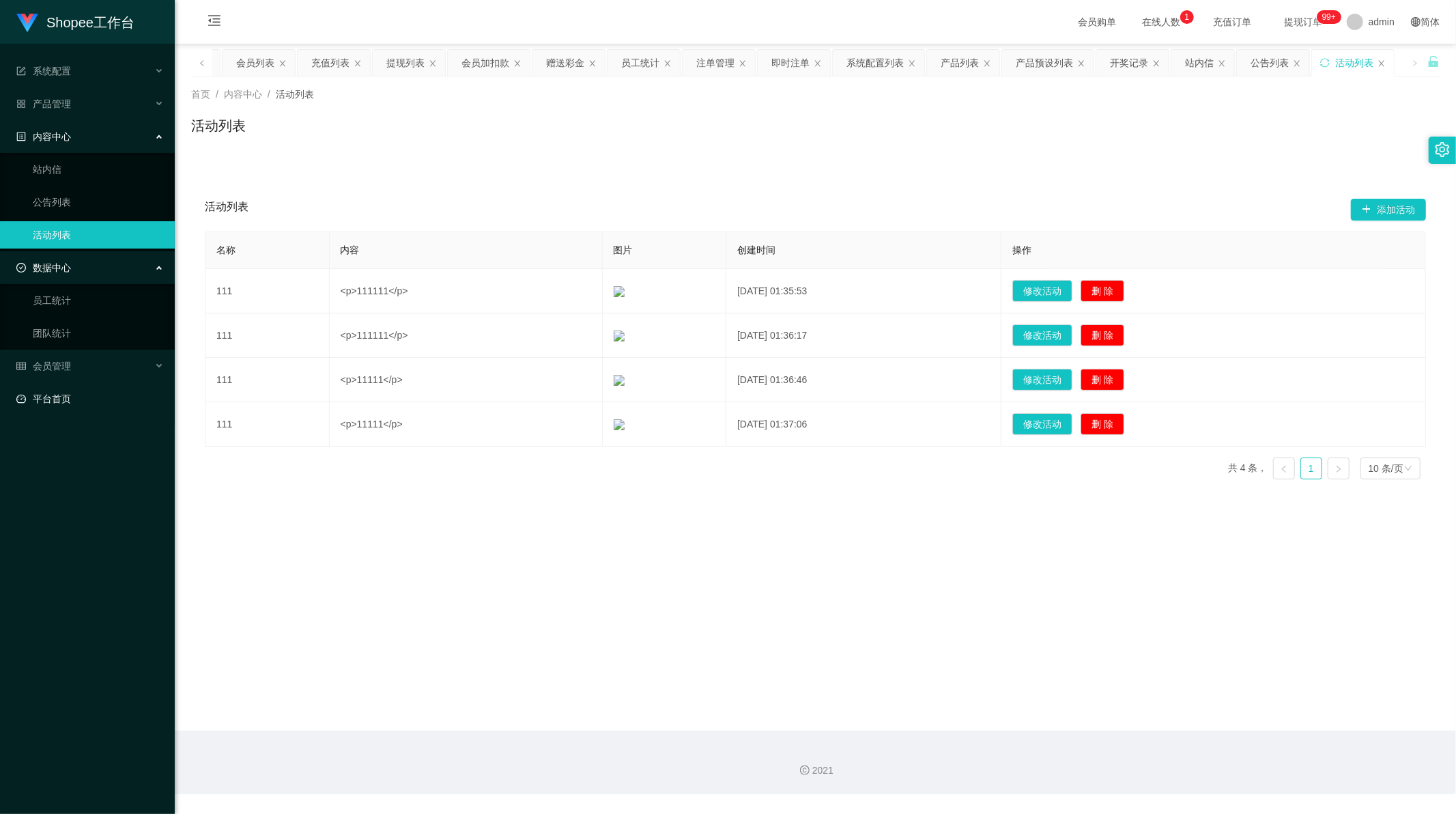
click at [46, 397] on link "平台首页" at bounding box center [89, 399] width 147 height 27
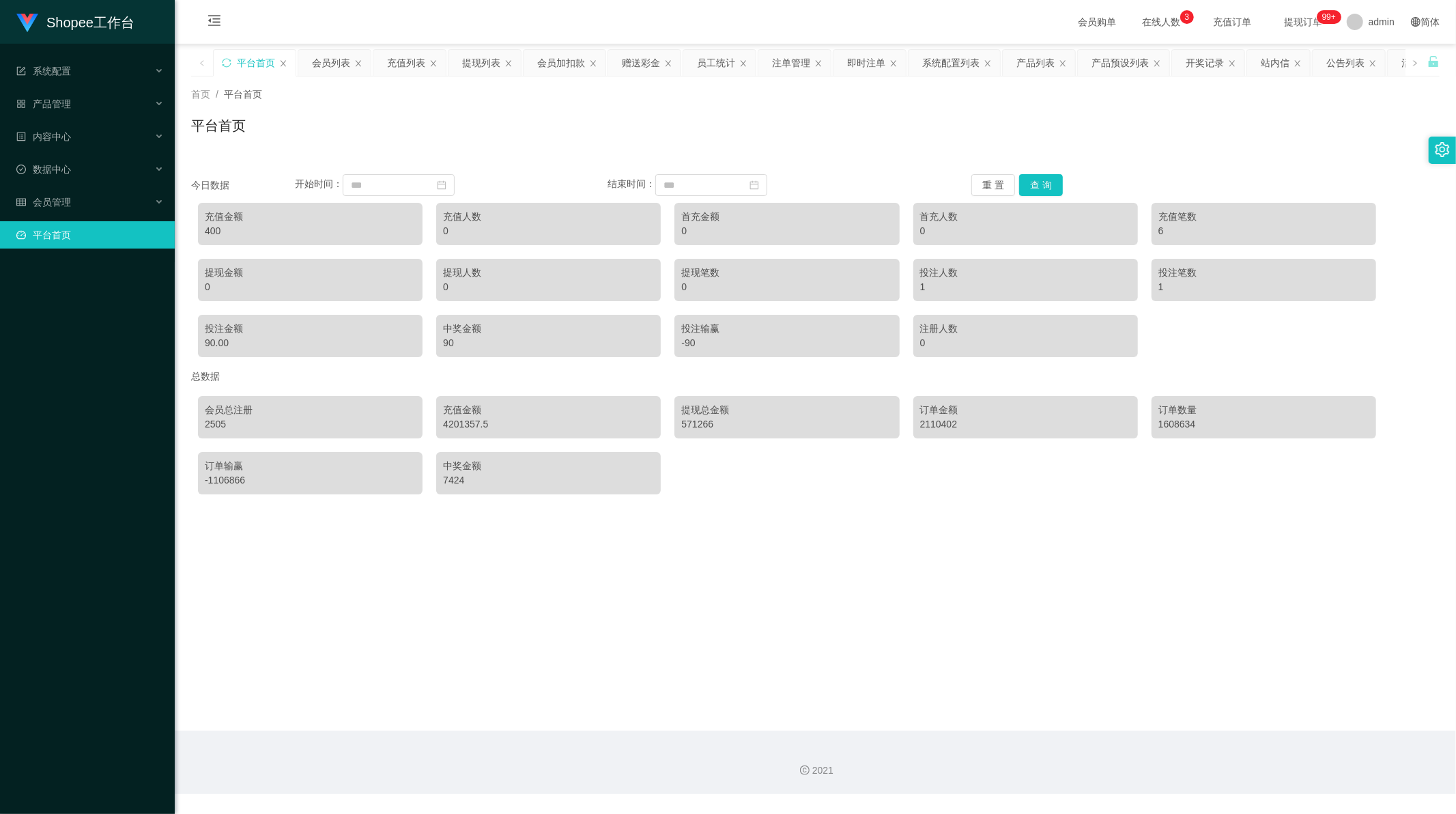
click at [504, 124] on div "平台首页" at bounding box center [815, 131] width 1249 height 31
click at [68, 101] on span "产品管理" at bounding box center [43, 104] width 54 height 11
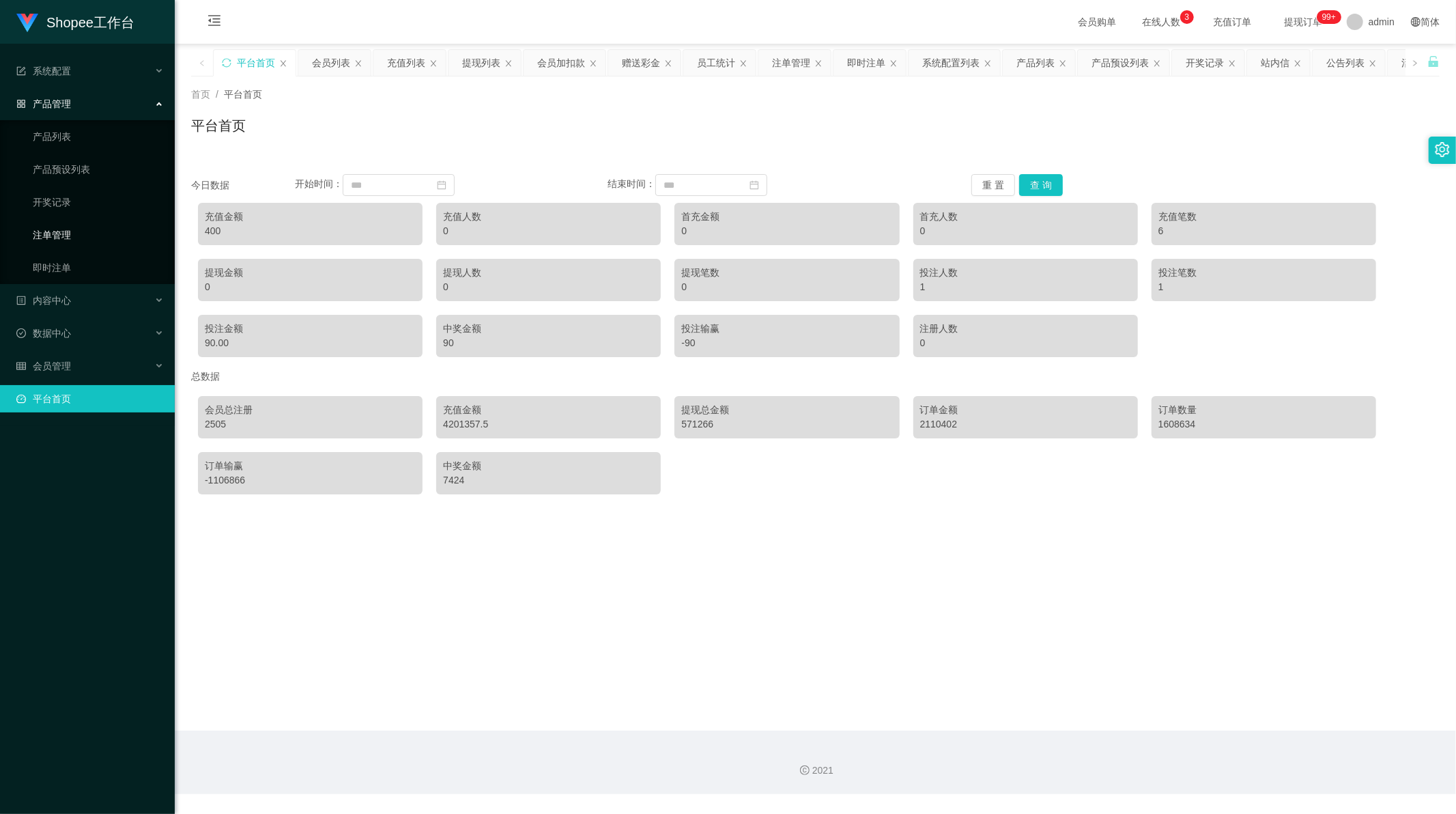
click at [66, 230] on link "注单管理" at bounding box center [98, 235] width 131 height 27
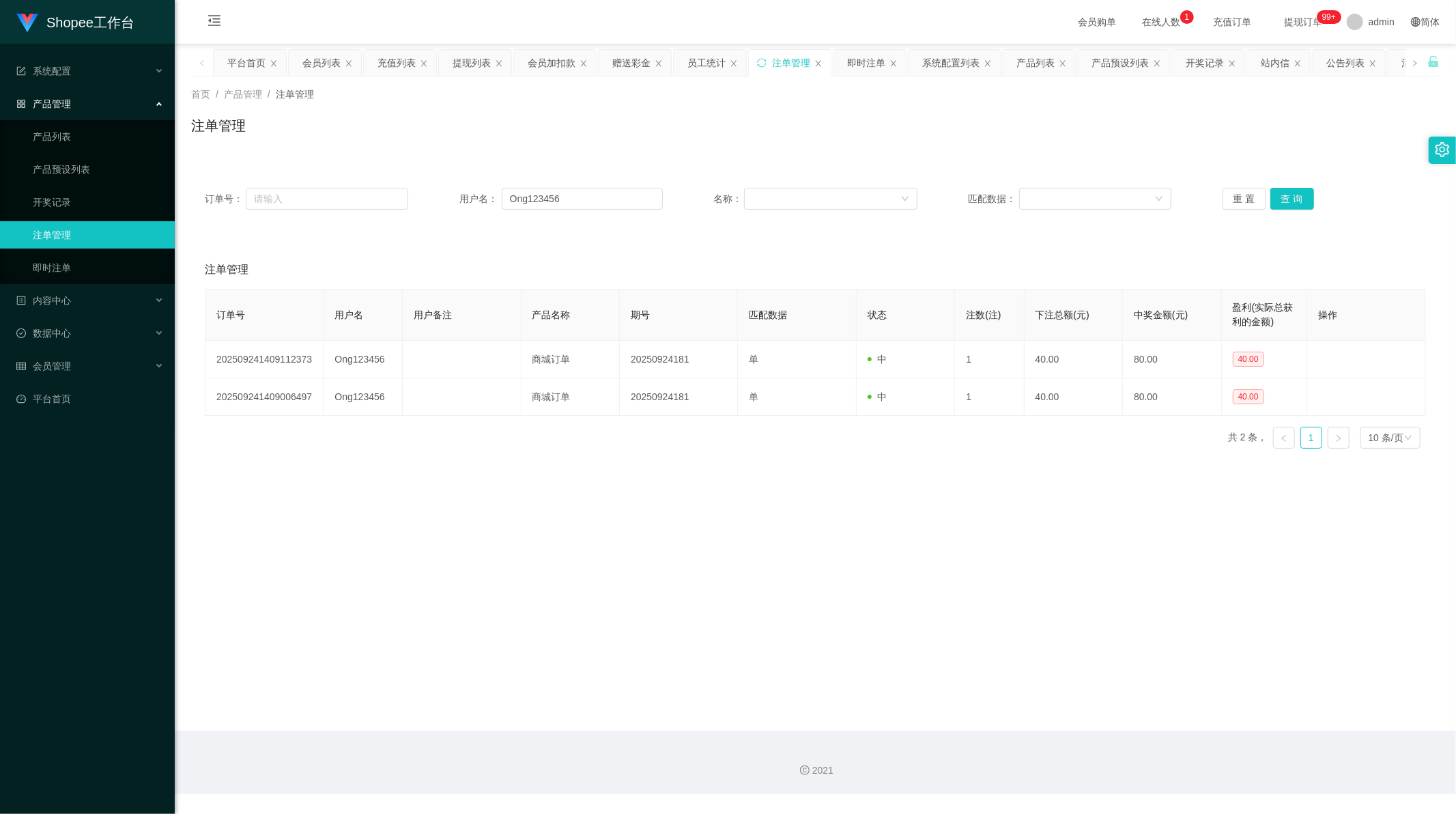
drag, startPoint x: 59, startPoint y: 228, endPoint x: 47, endPoint y: 193, distance: 37.0
click at [59, 227] on link "注单管理" at bounding box center [98, 235] width 131 height 27
click at [47, 193] on link "开奖记录" at bounding box center [98, 202] width 131 height 27
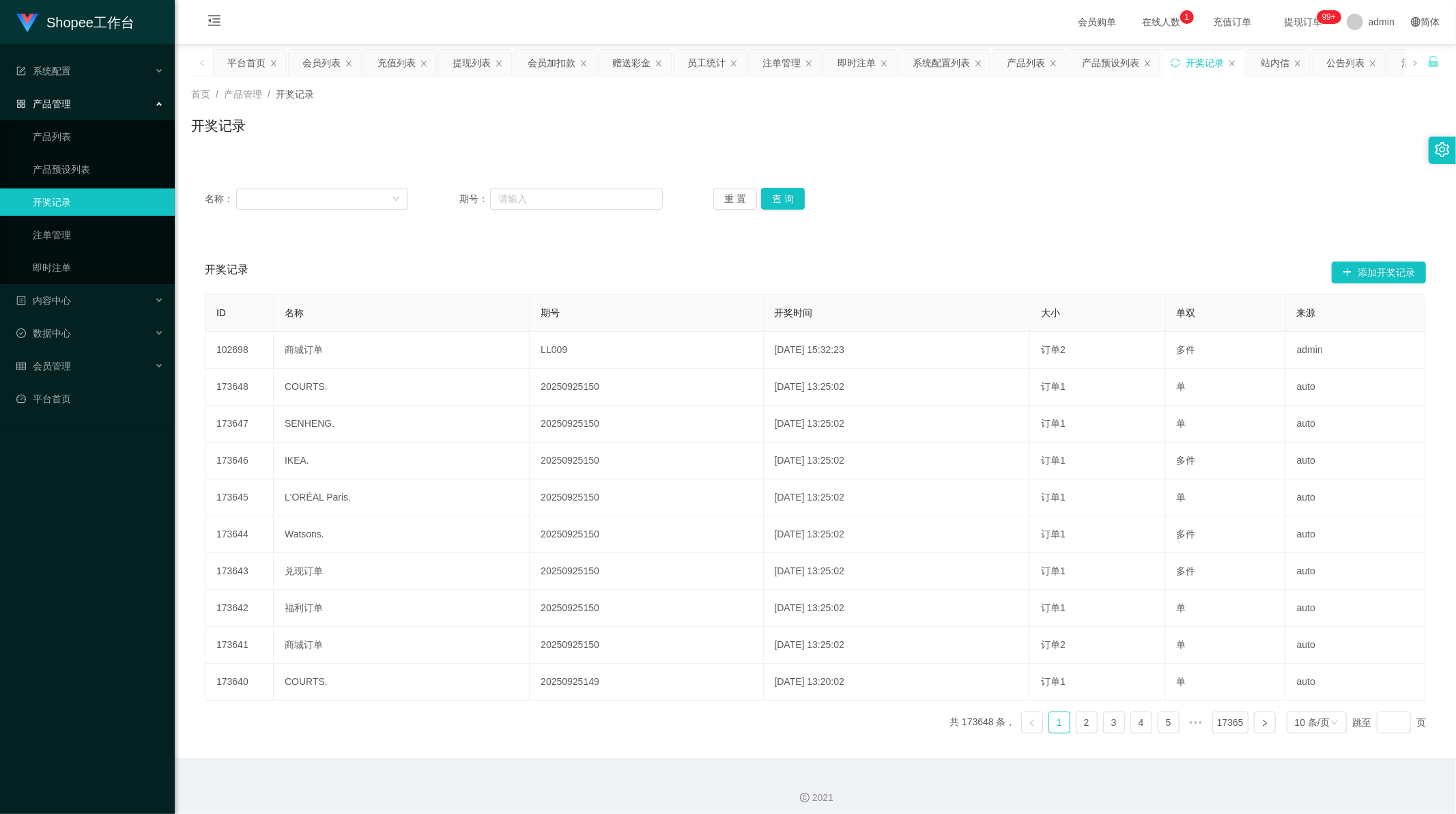
click at [47, 193] on link "开奖记录" at bounding box center [98, 202] width 131 height 27
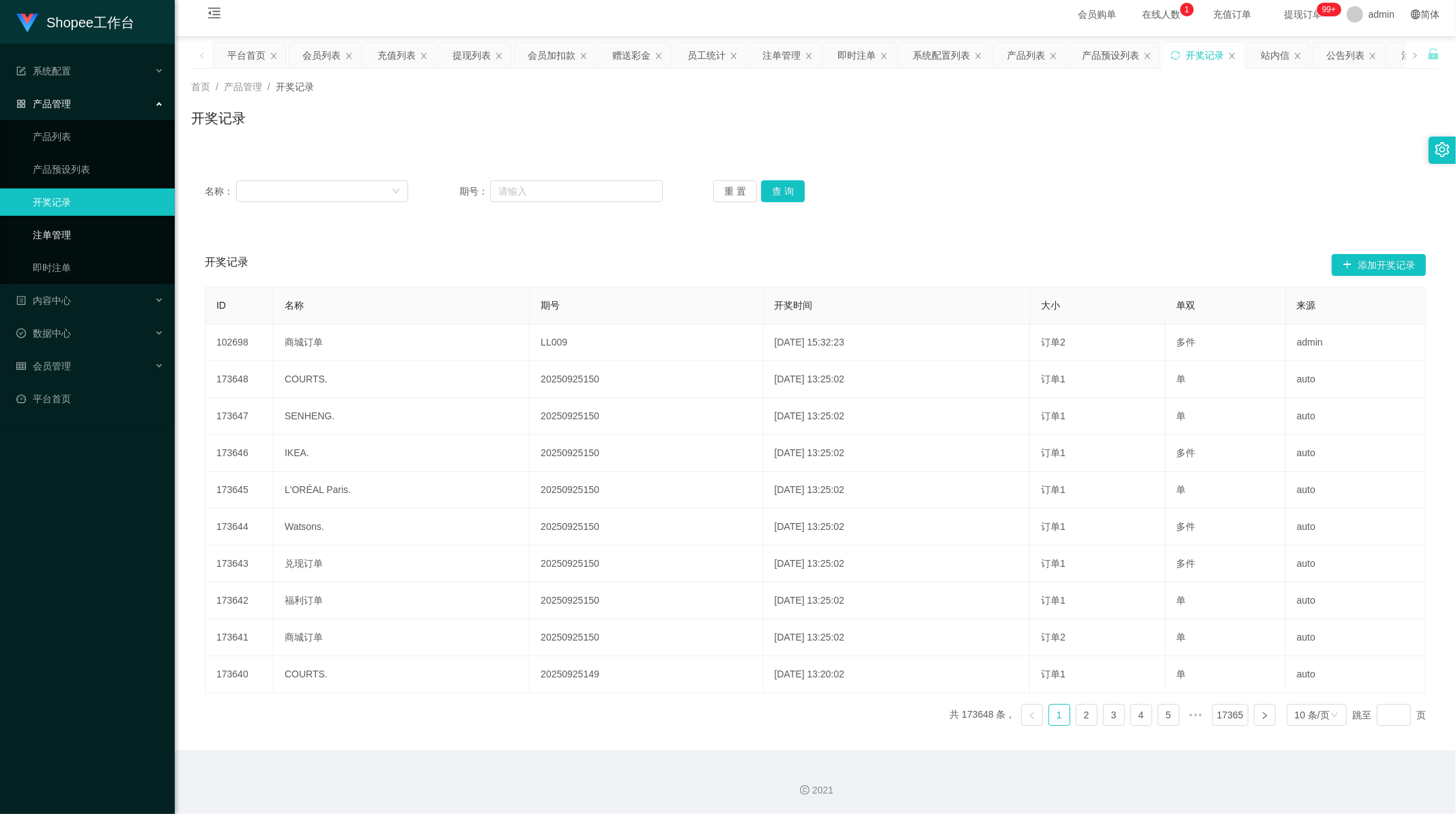
click at [34, 237] on link "注单管理" at bounding box center [98, 235] width 131 height 27
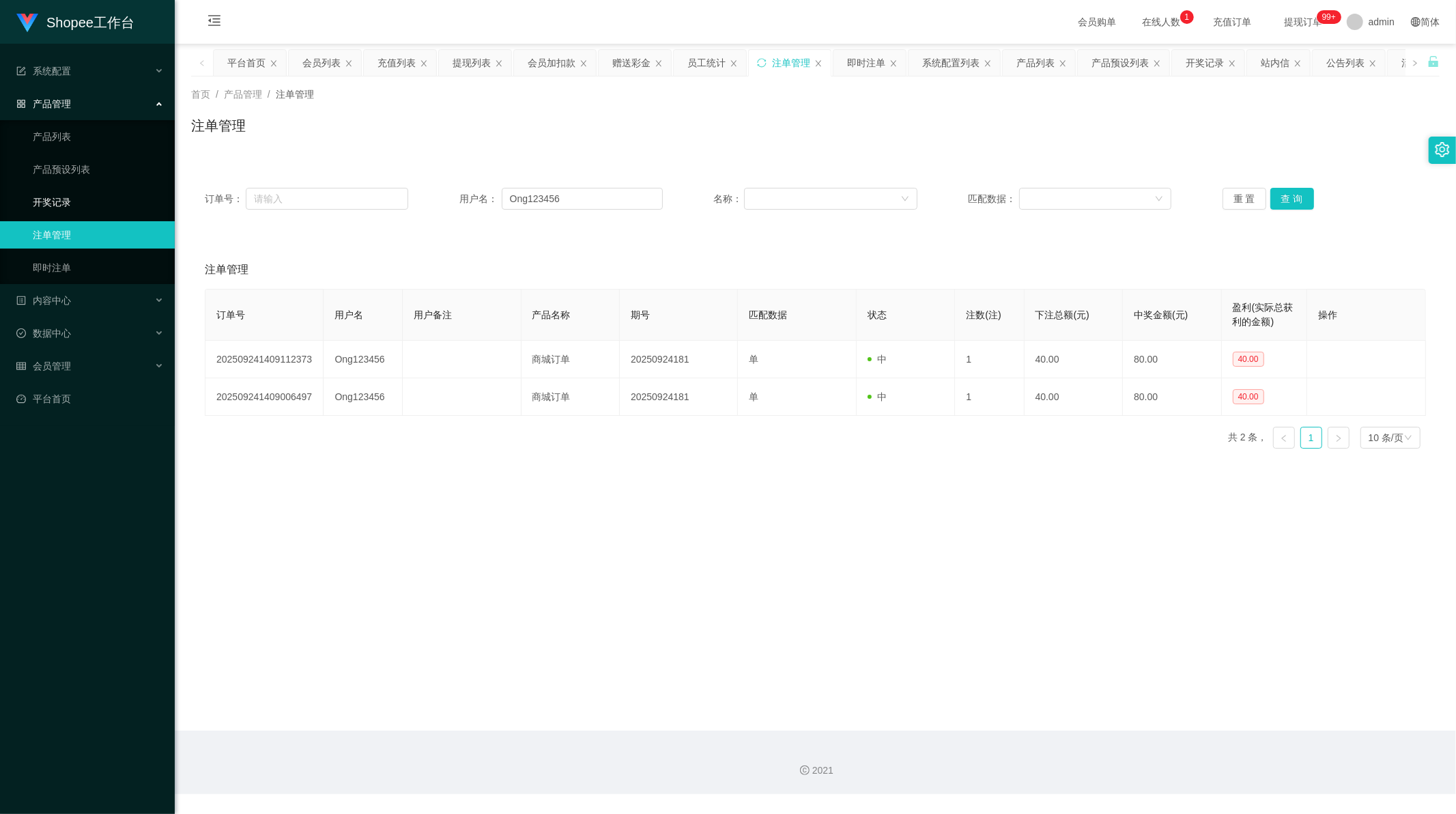
click at [57, 190] on link "开奖记录" at bounding box center [98, 202] width 131 height 27
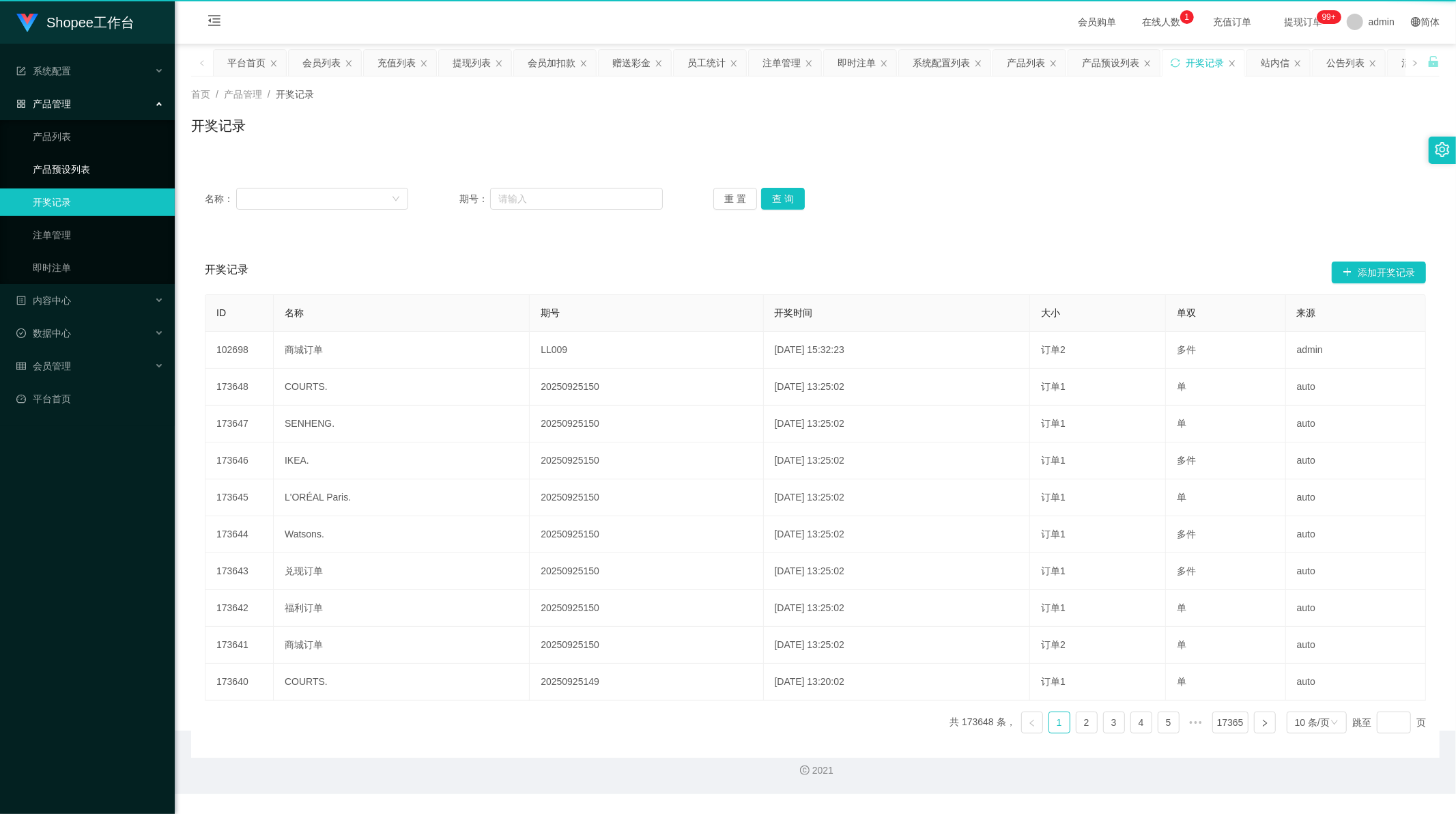
click at [69, 169] on link "产品预设列表" at bounding box center [98, 169] width 131 height 27
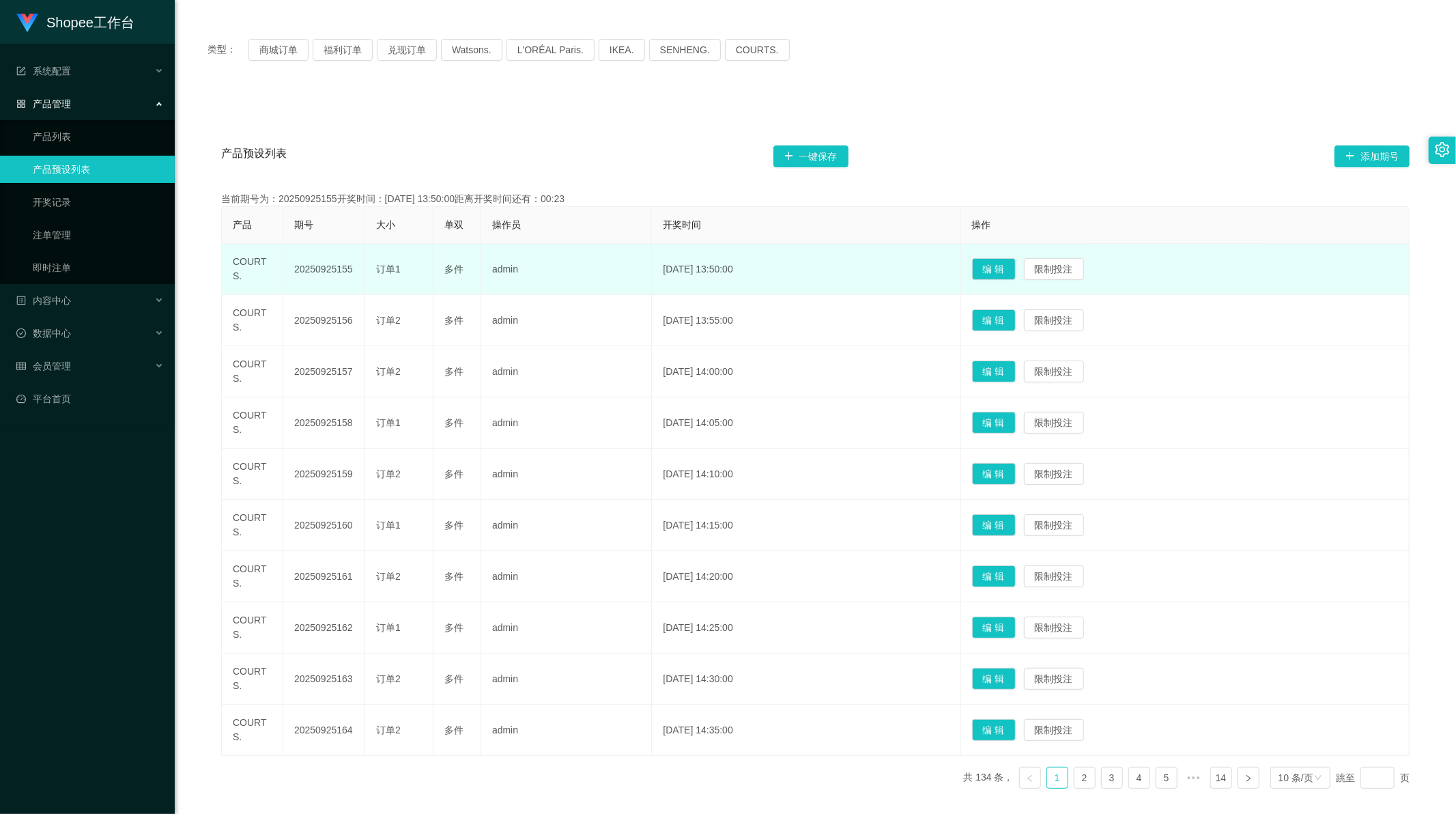
scroll to position [163, 0]
